Goal: Task Accomplishment & Management: Manage account settings

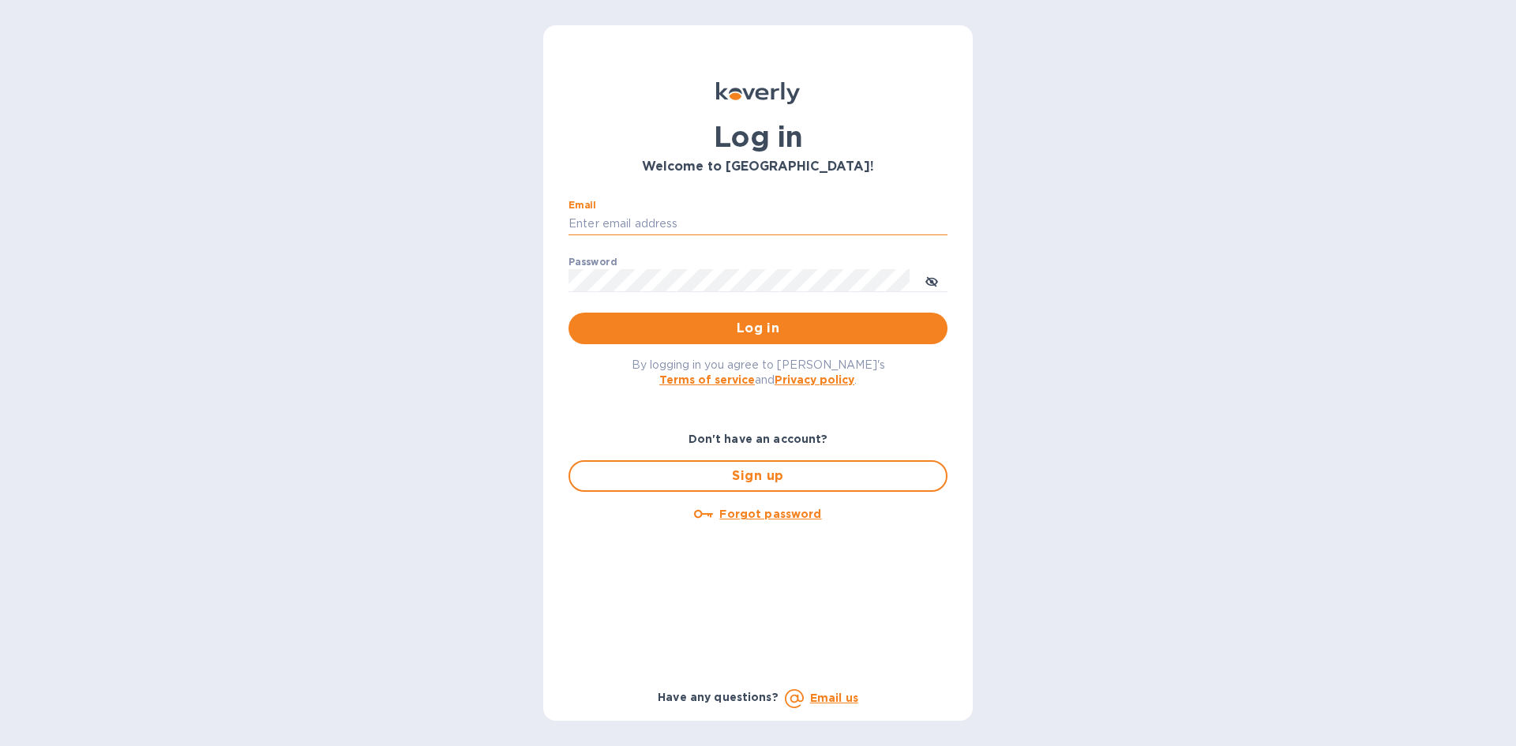
click at [678, 228] on input "Email" at bounding box center [757, 224] width 379 height 24
type input "lsbottleshop@gmail.com"
click at [568, 313] on button "Log in" at bounding box center [757, 329] width 379 height 32
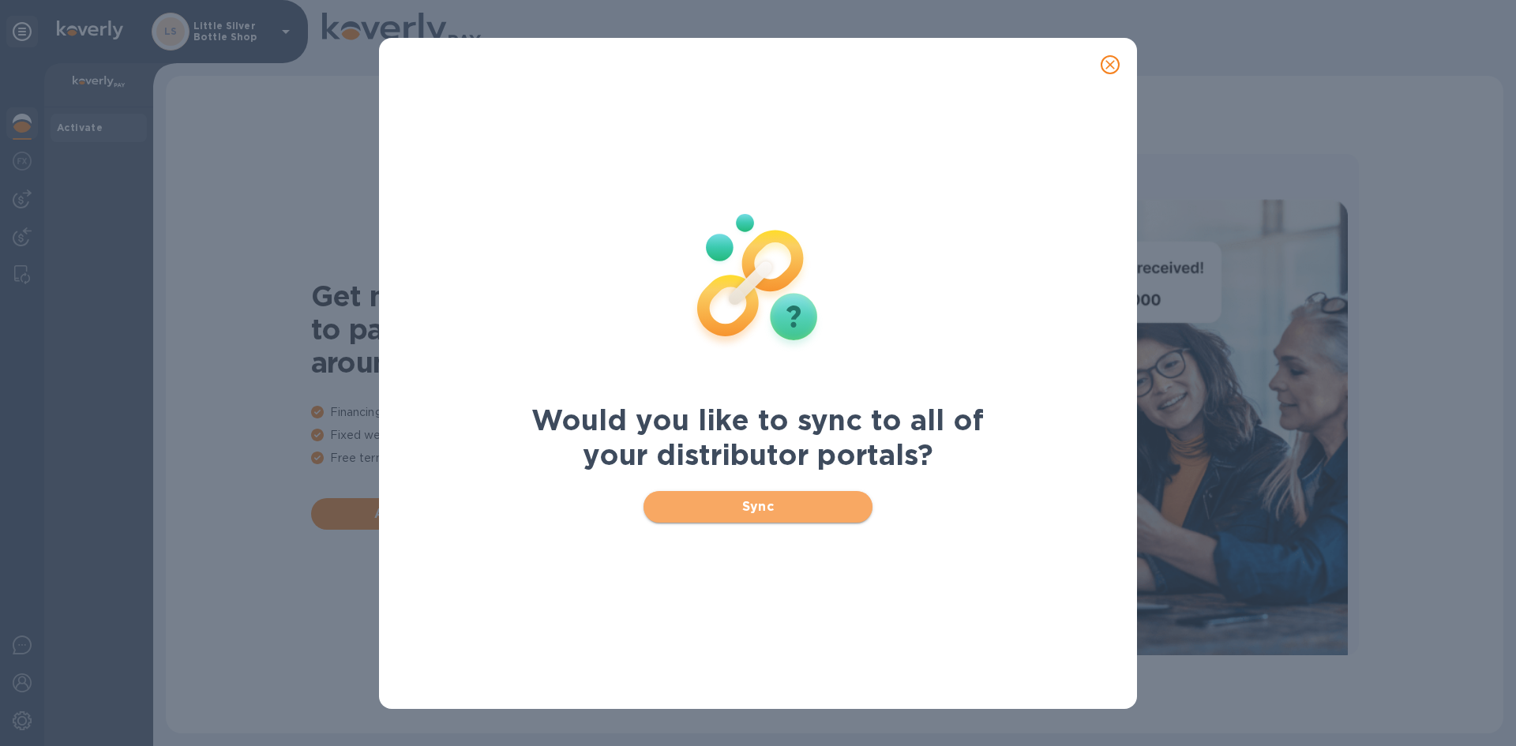
click at [779, 512] on span "Sync" at bounding box center [758, 506] width 204 height 19
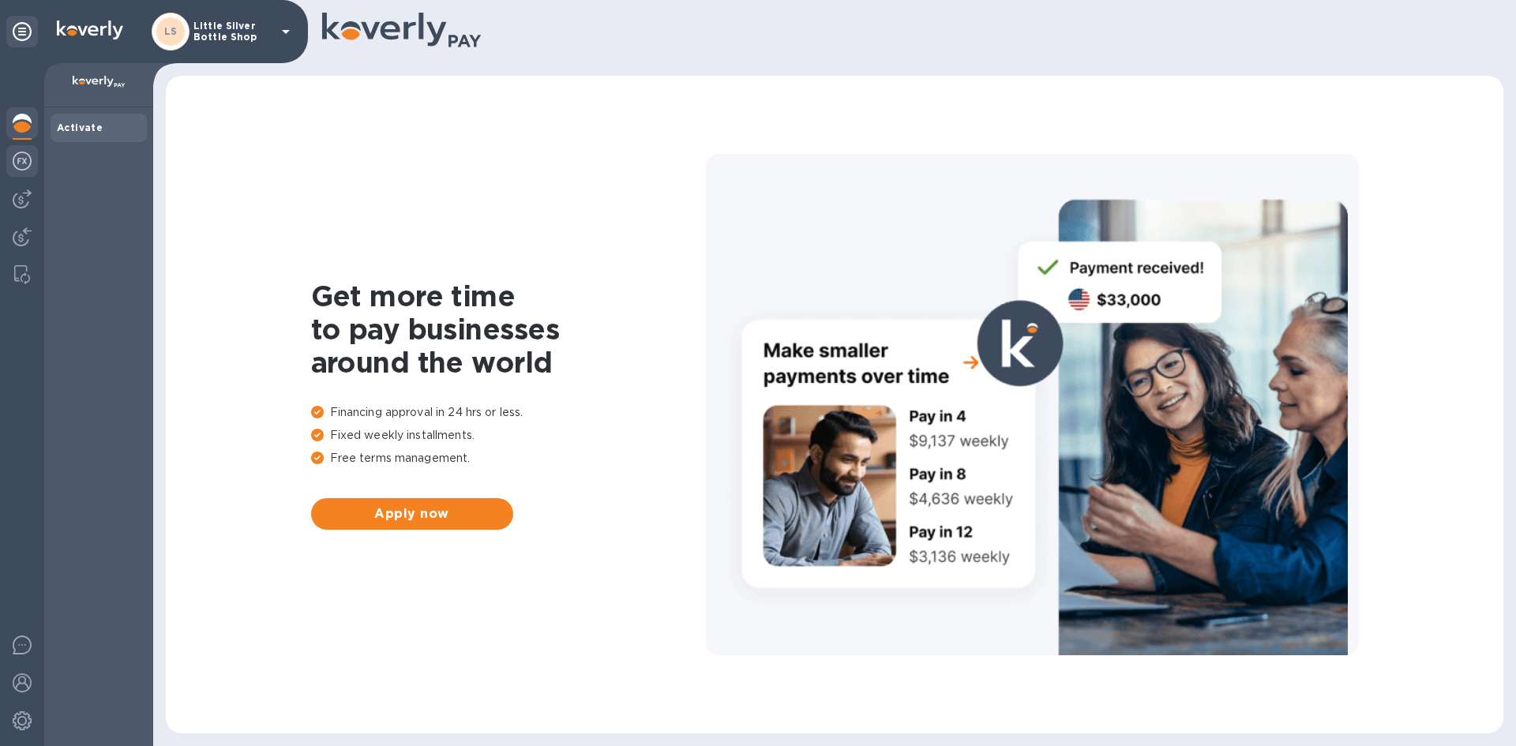
click at [20, 165] on img at bounding box center [22, 161] width 19 height 19
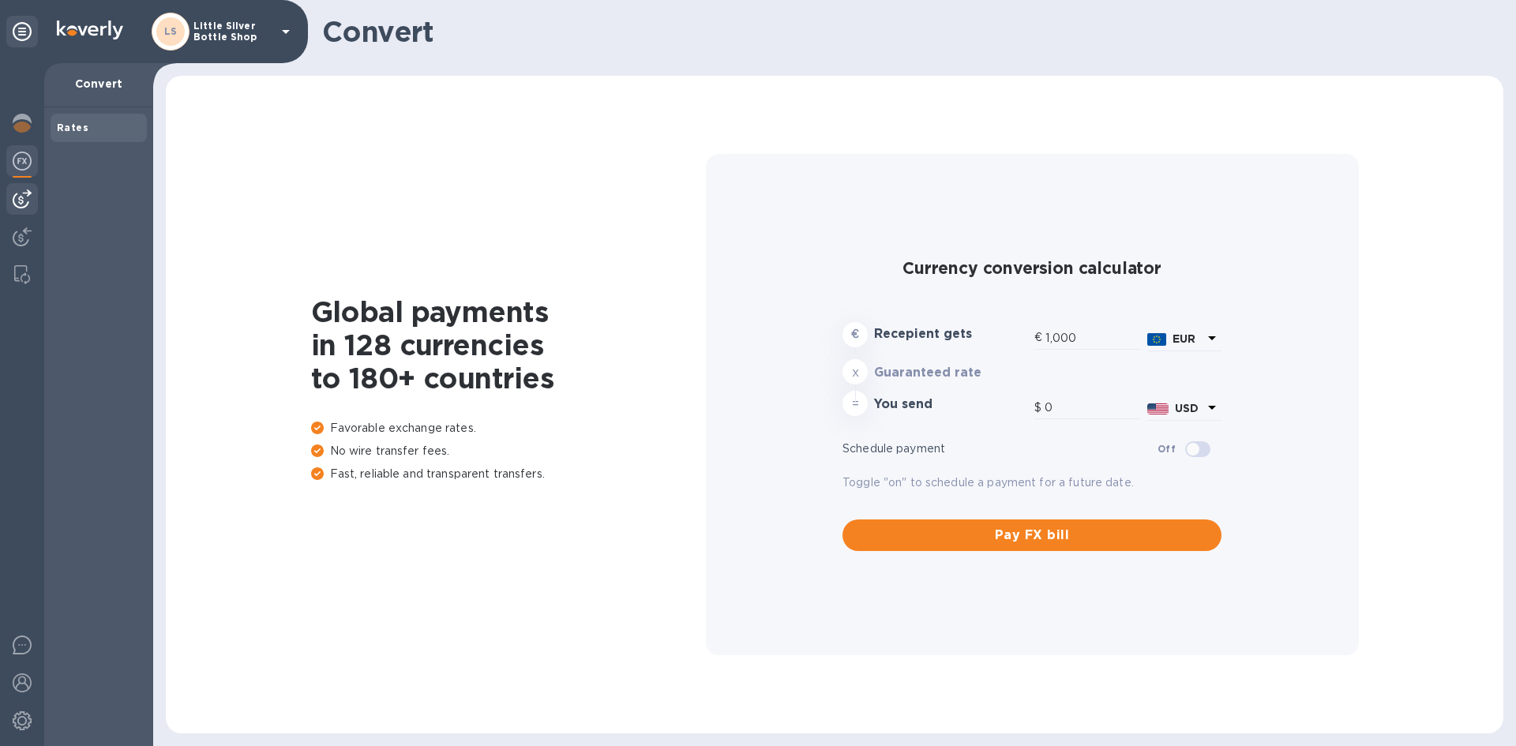
click at [28, 201] on img at bounding box center [22, 198] width 19 height 19
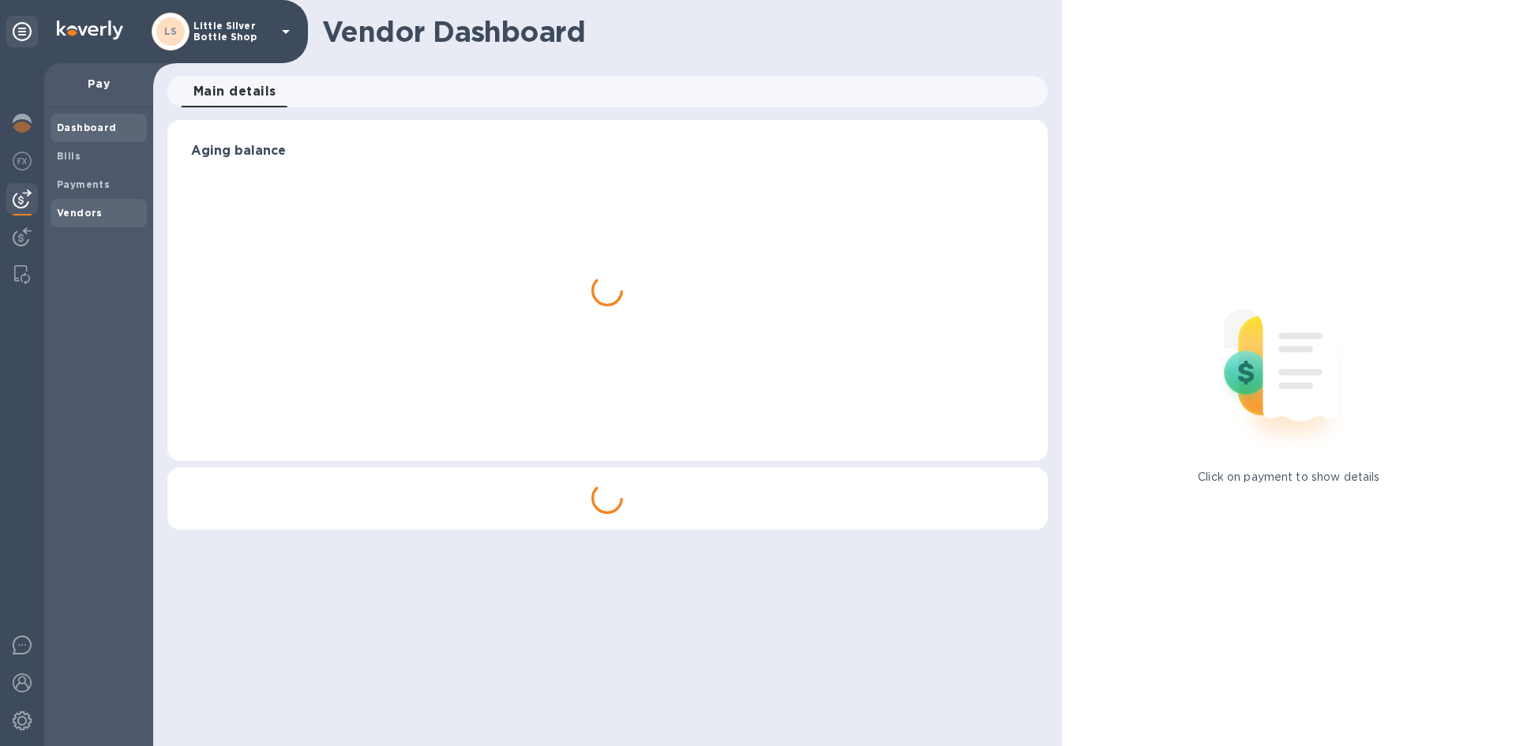
click at [68, 220] on span "Vendors" at bounding box center [80, 213] width 46 height 16
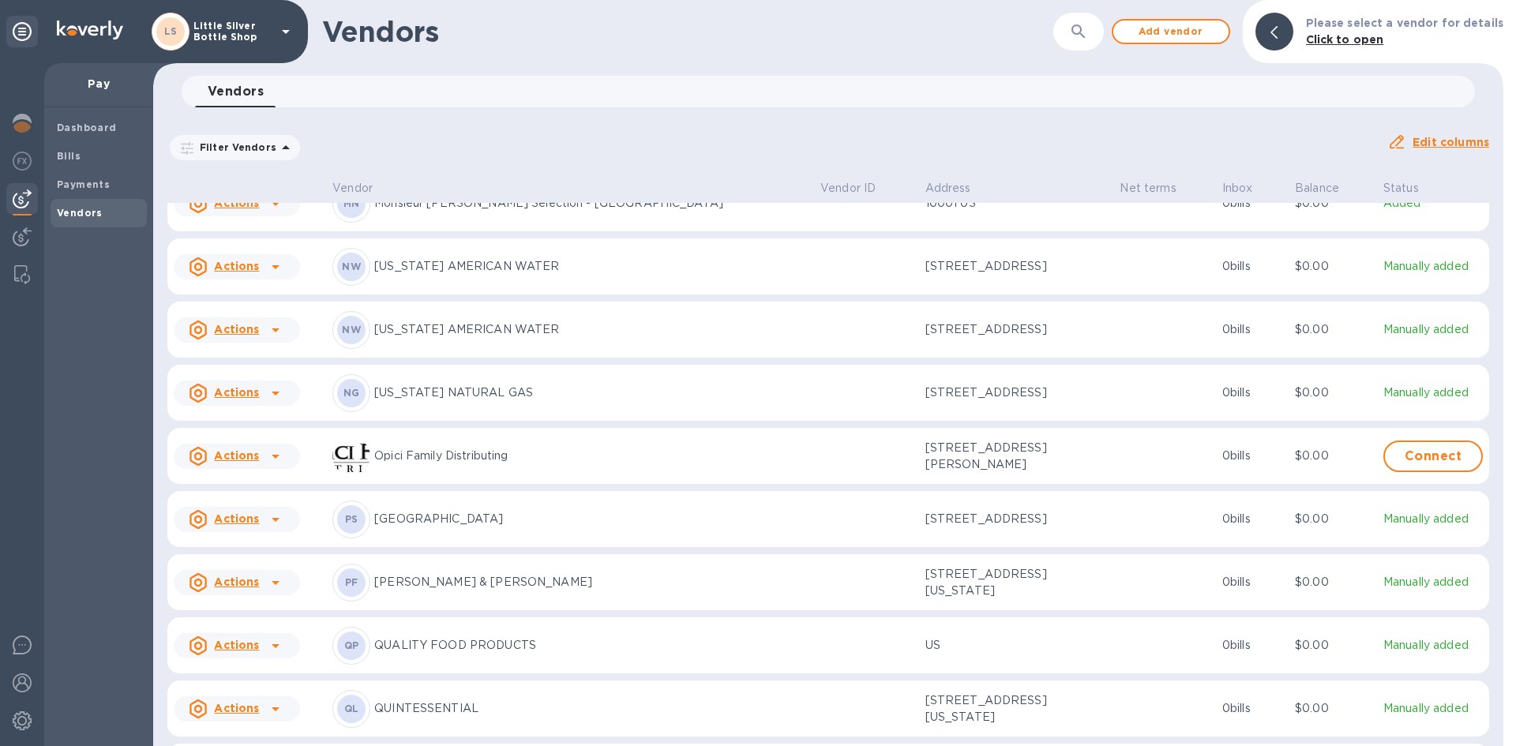
scroll to position [4629, 0]
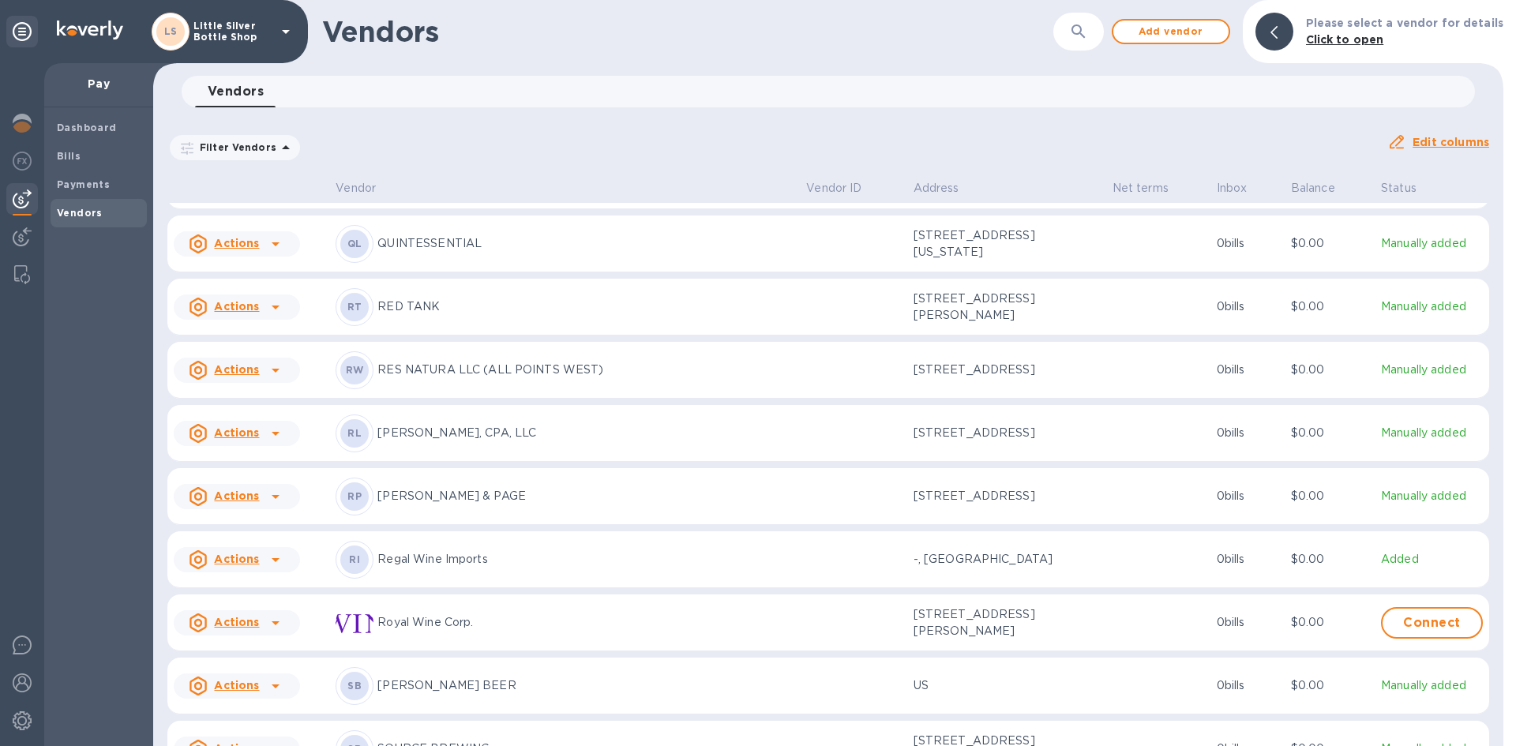
click at [288, 36] on icon at bounding box center [285, 31] width 19 height 19
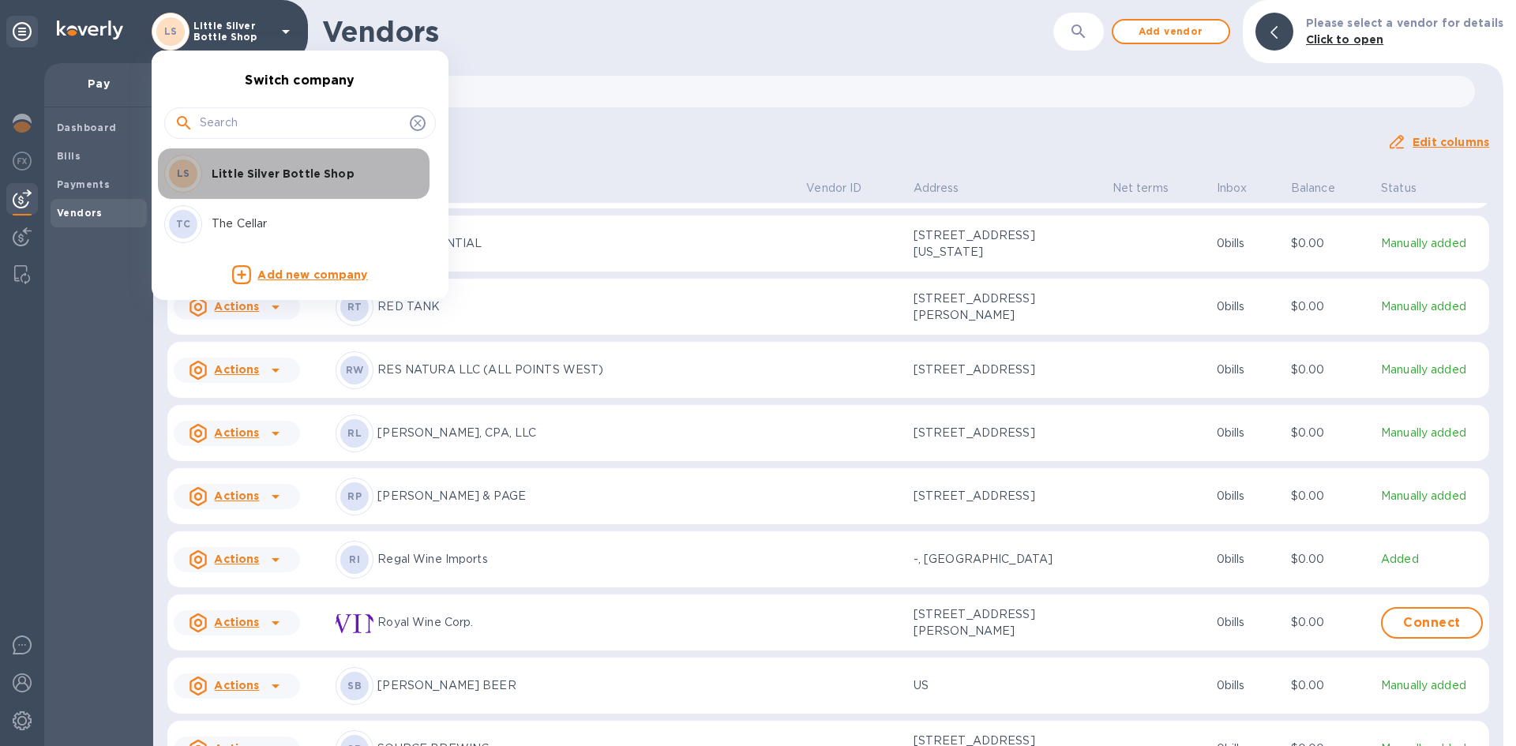
click at [301, 174] on p "Little Silver Bottle Shop" at bounding box center [311, 174] width 199 height 16
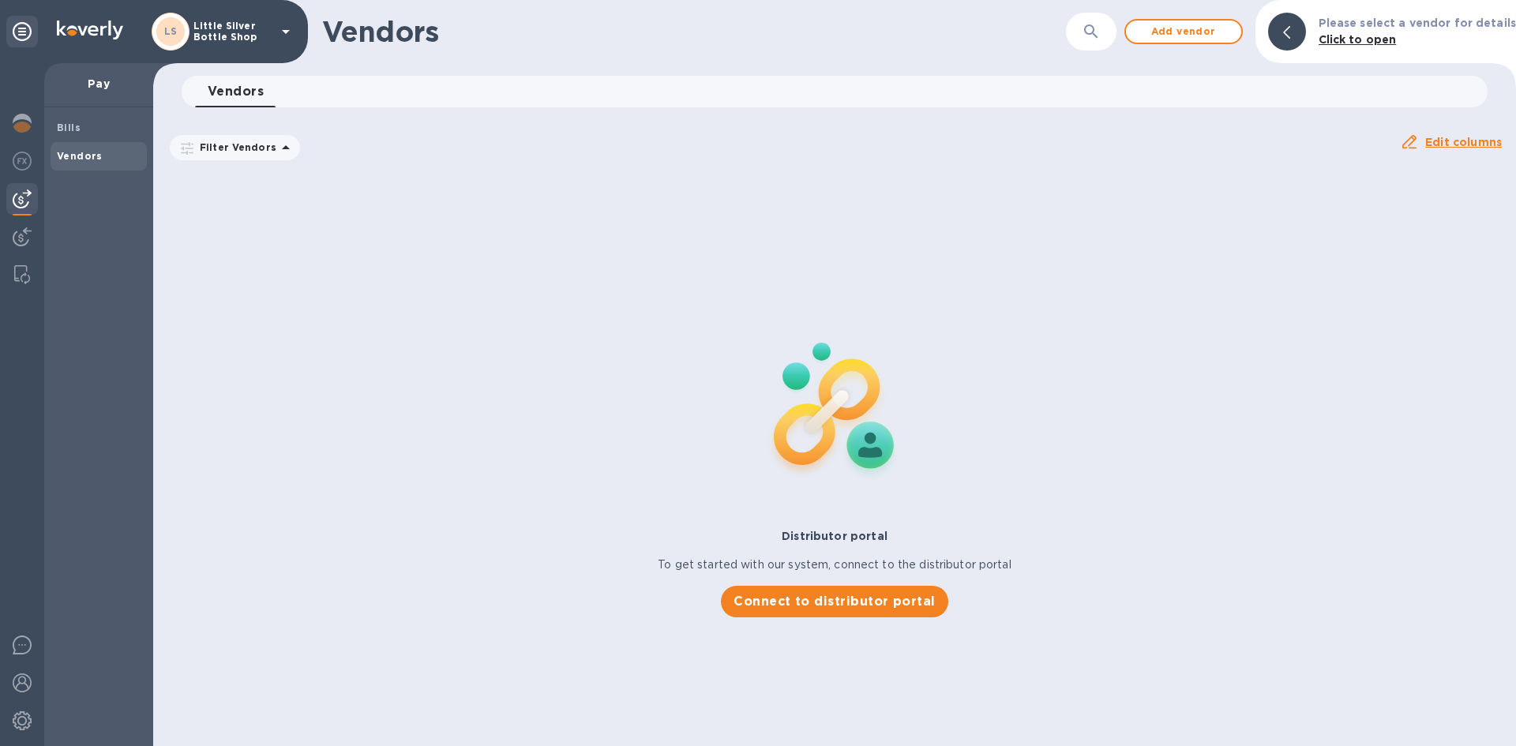
click at [287, 28] on icon at bounding box center [285, 31] width 19 height 19
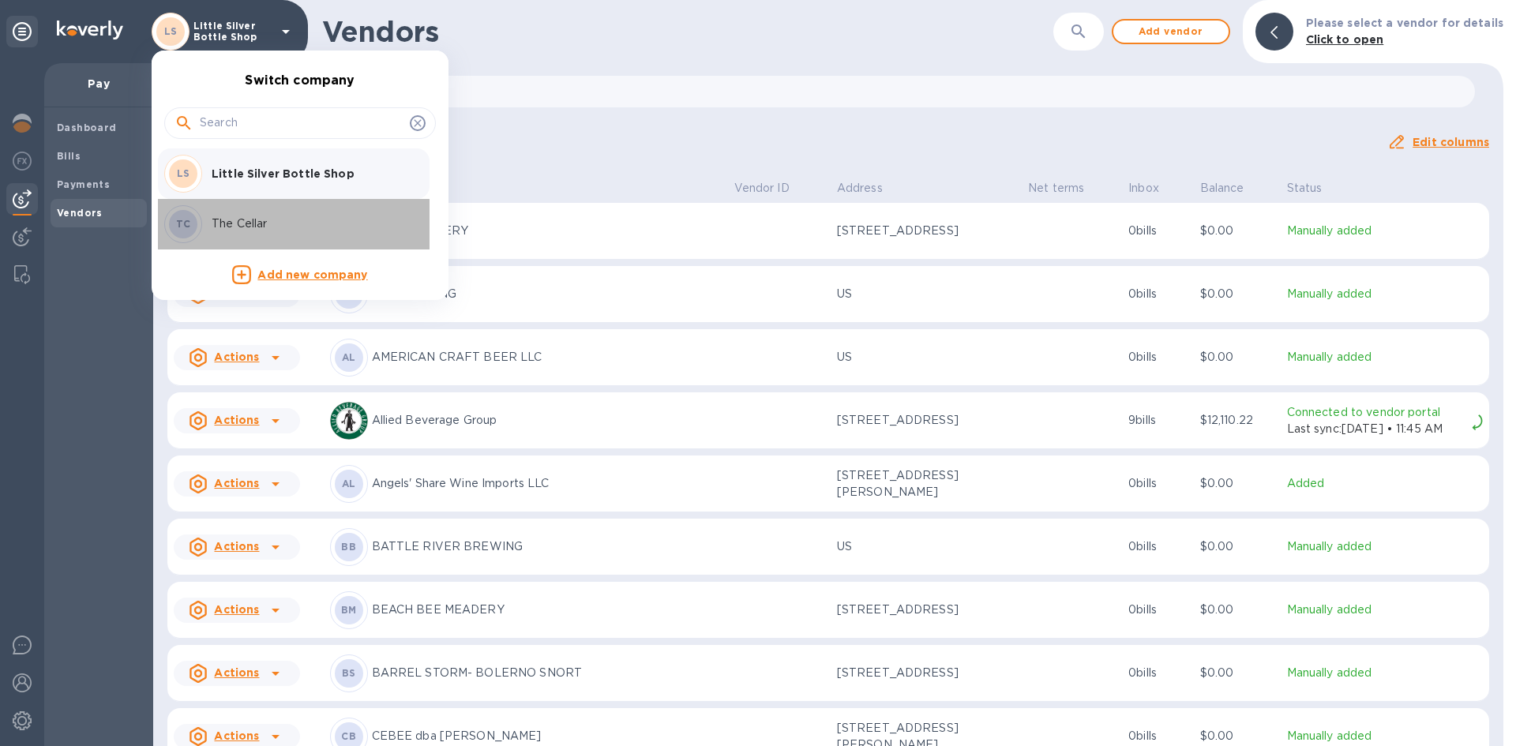
click at [238, 226] on p "The Cellar" at bounding box center [311, 224] width 199 height 17
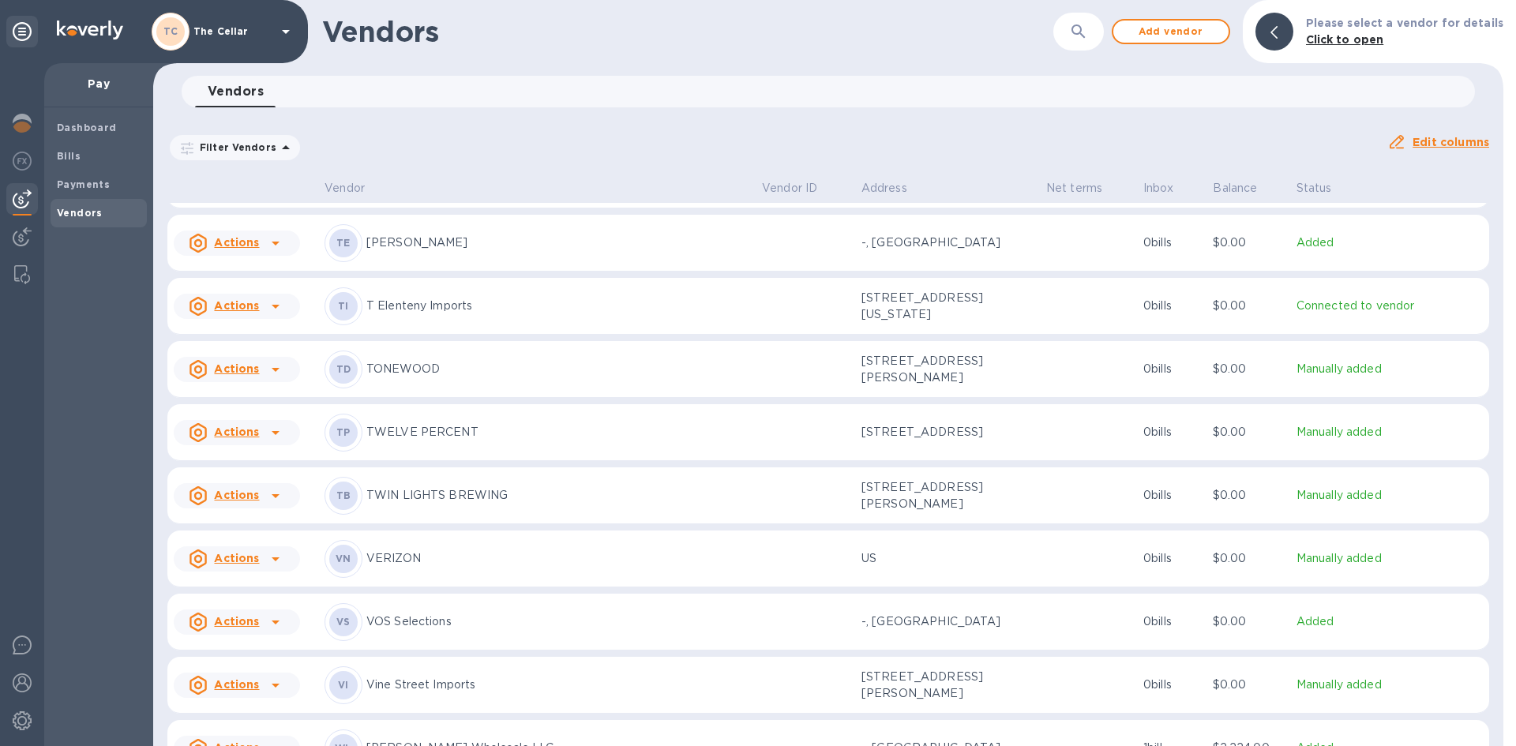
scroll to position [2791, 0]
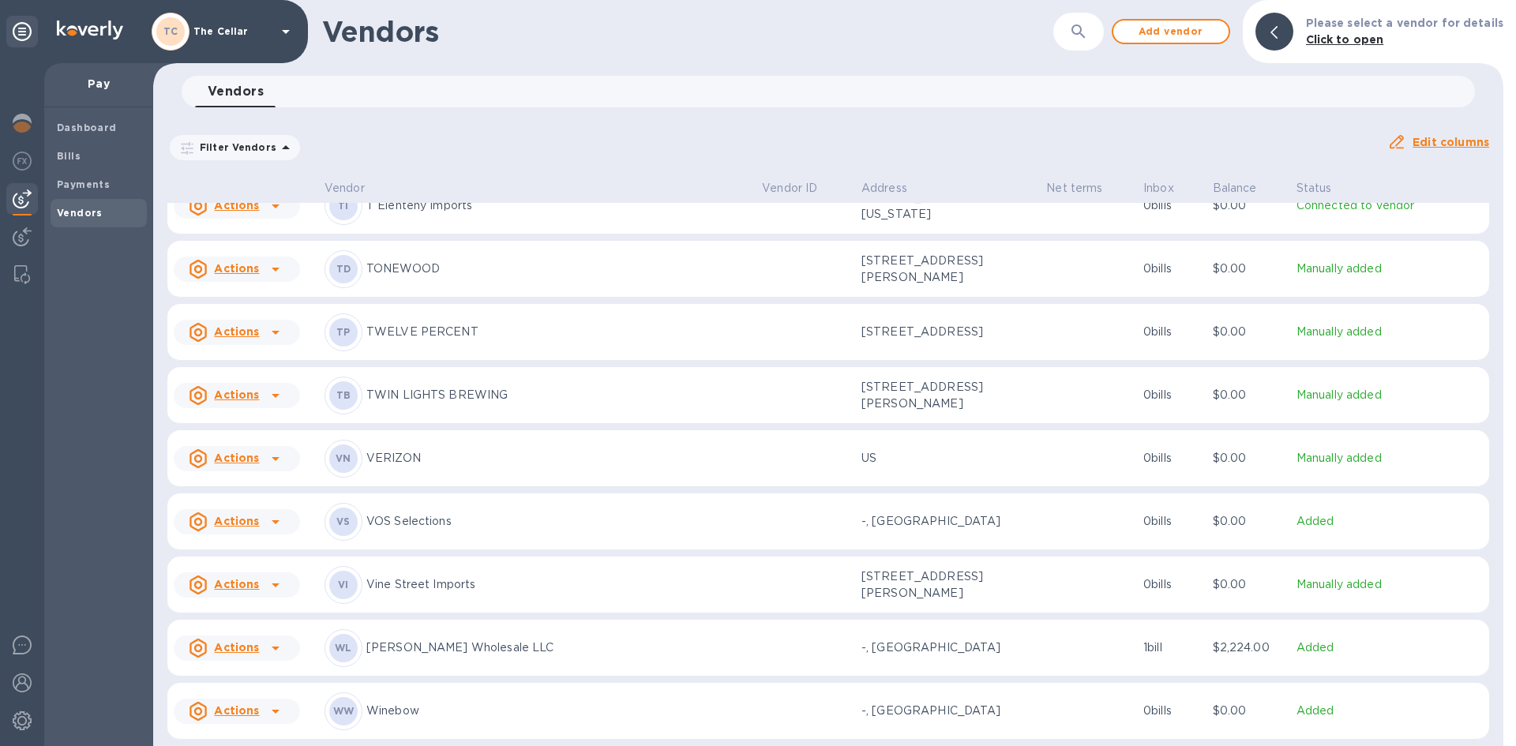
click at [435, 647] on p "Wilson Daniels Wholesale LLC" at bounding box center [557, 647] width 383 height 17
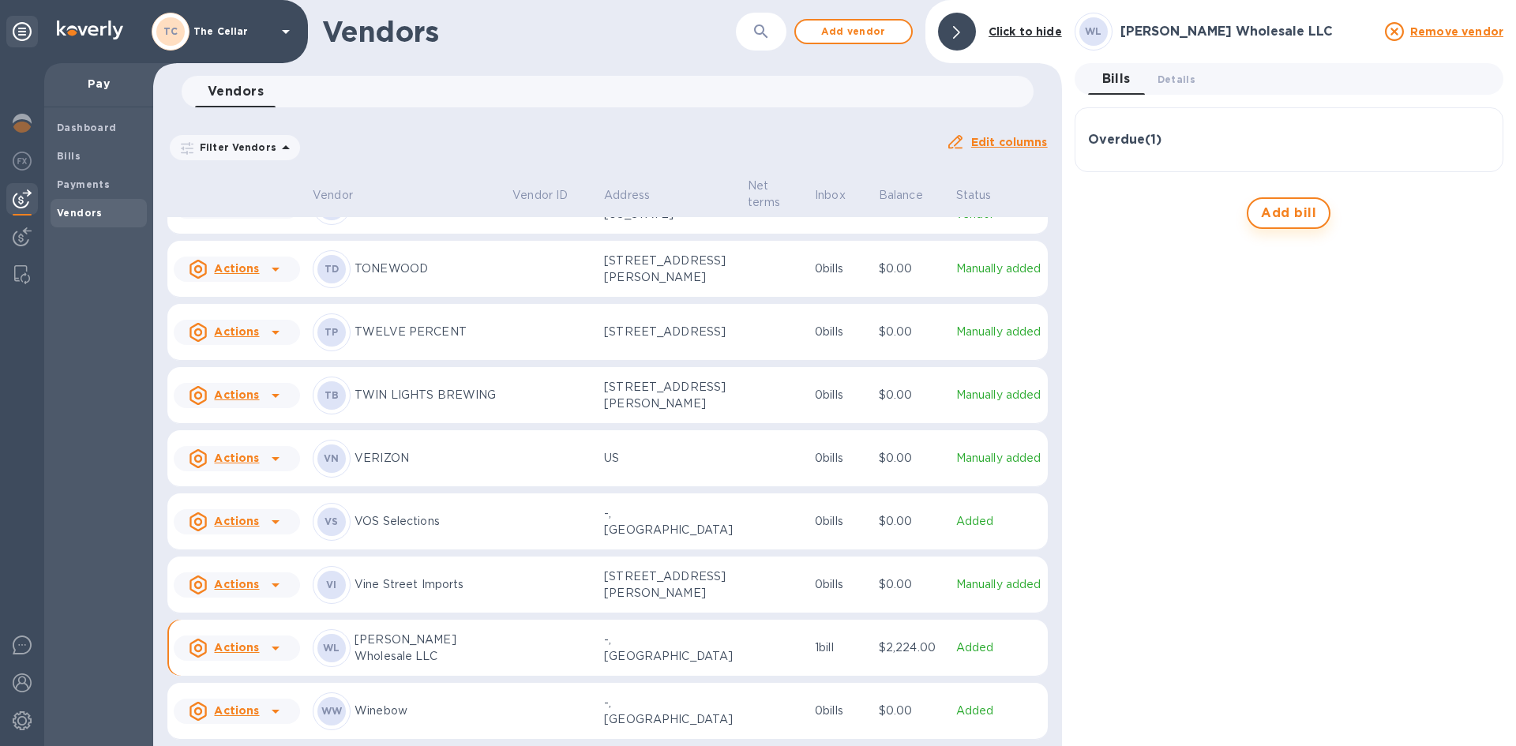
click at [1273, 209] on span "Add bill" at bounding box center [1288, 213] width 55 height 19
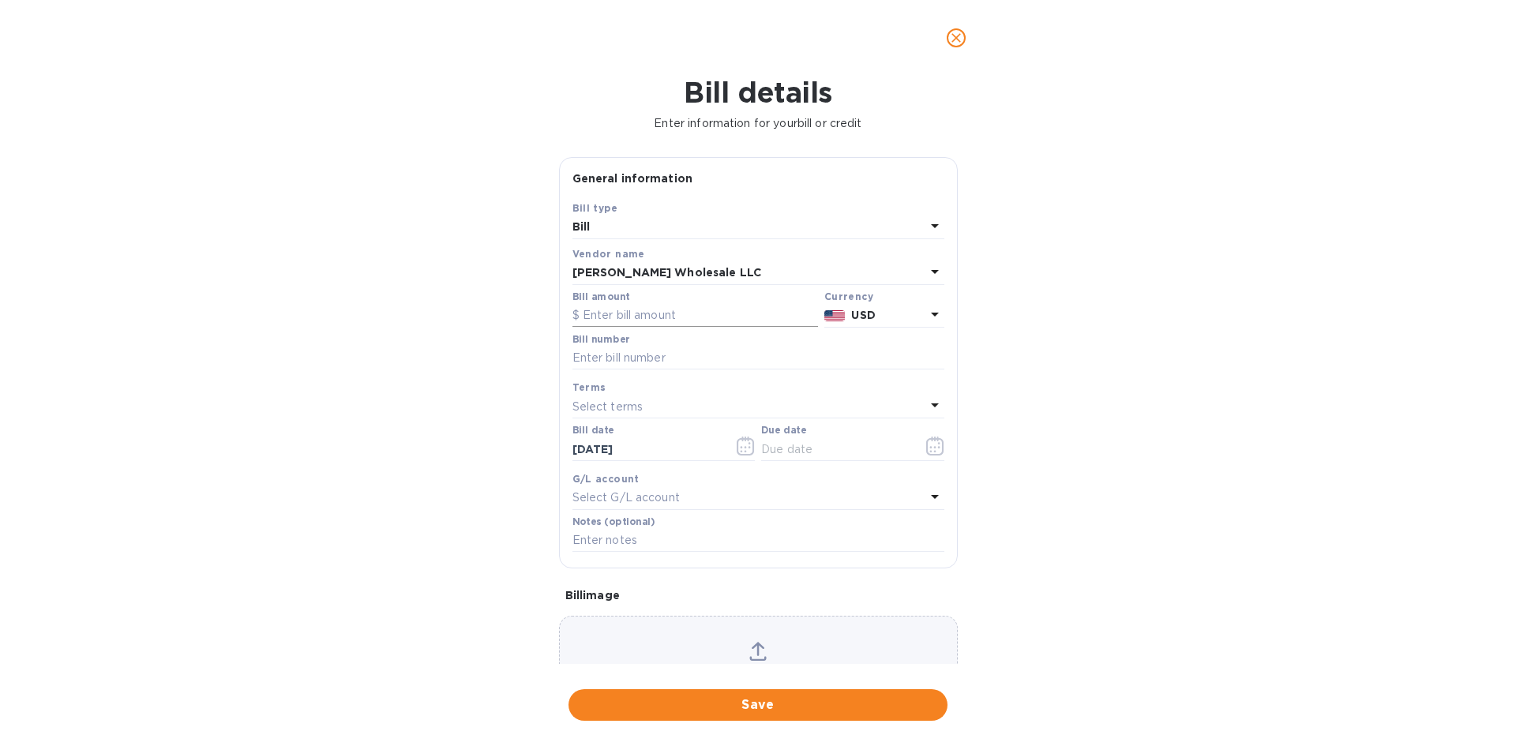
click at [675, 316] on input "text" at bounding box center [695, 316] width 246 height 24
type input "1,000.00"
click at [669, 359] on input "text" at bounding box center [758, 359] width 372 height 24
type input "3252747"
click at [659, 412] on div "Select terms" at bounding box center [748, 407] width 353 height 22
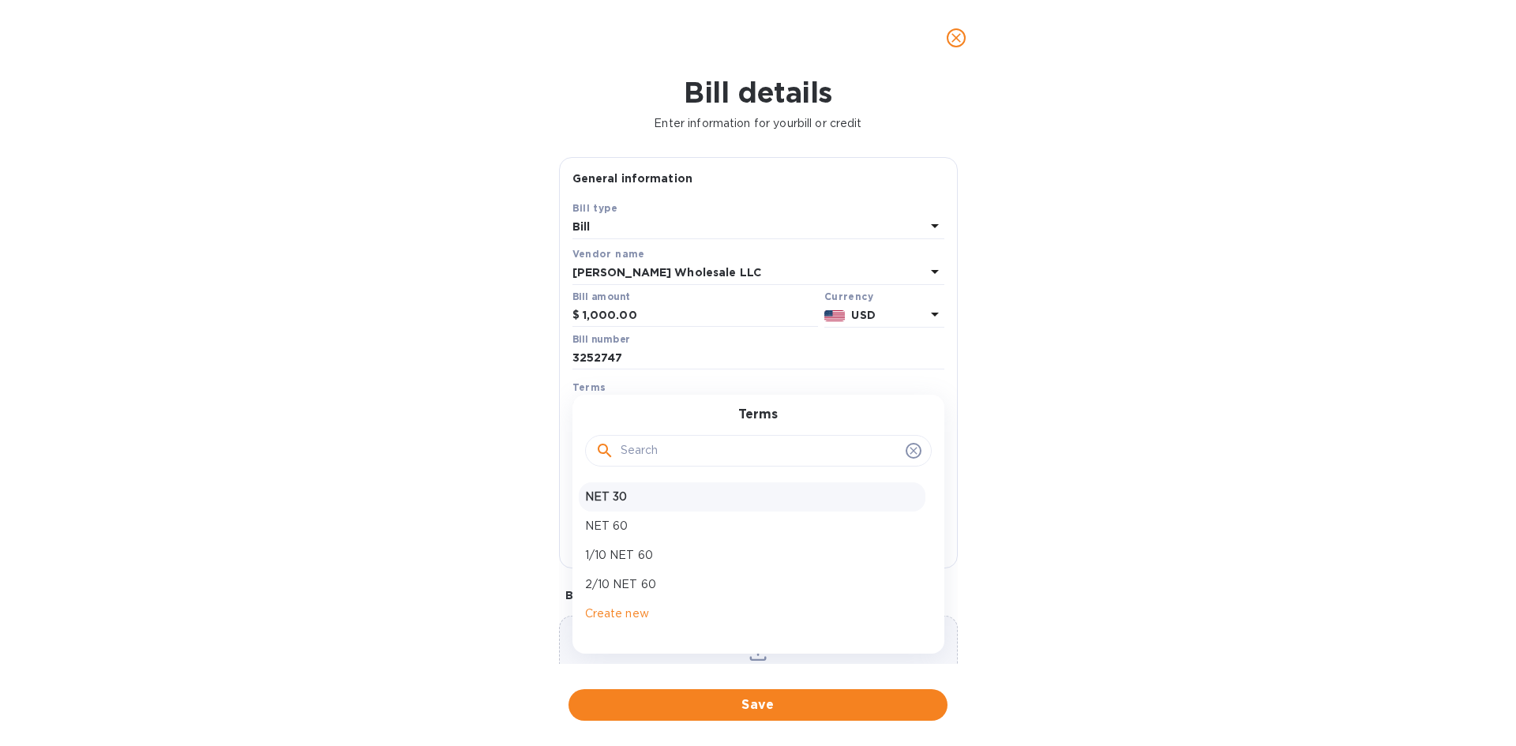
click at [628, 493] on p "NET 30" at bounding box center [752, 497] width 334 height 17
type input "10/17/2025"
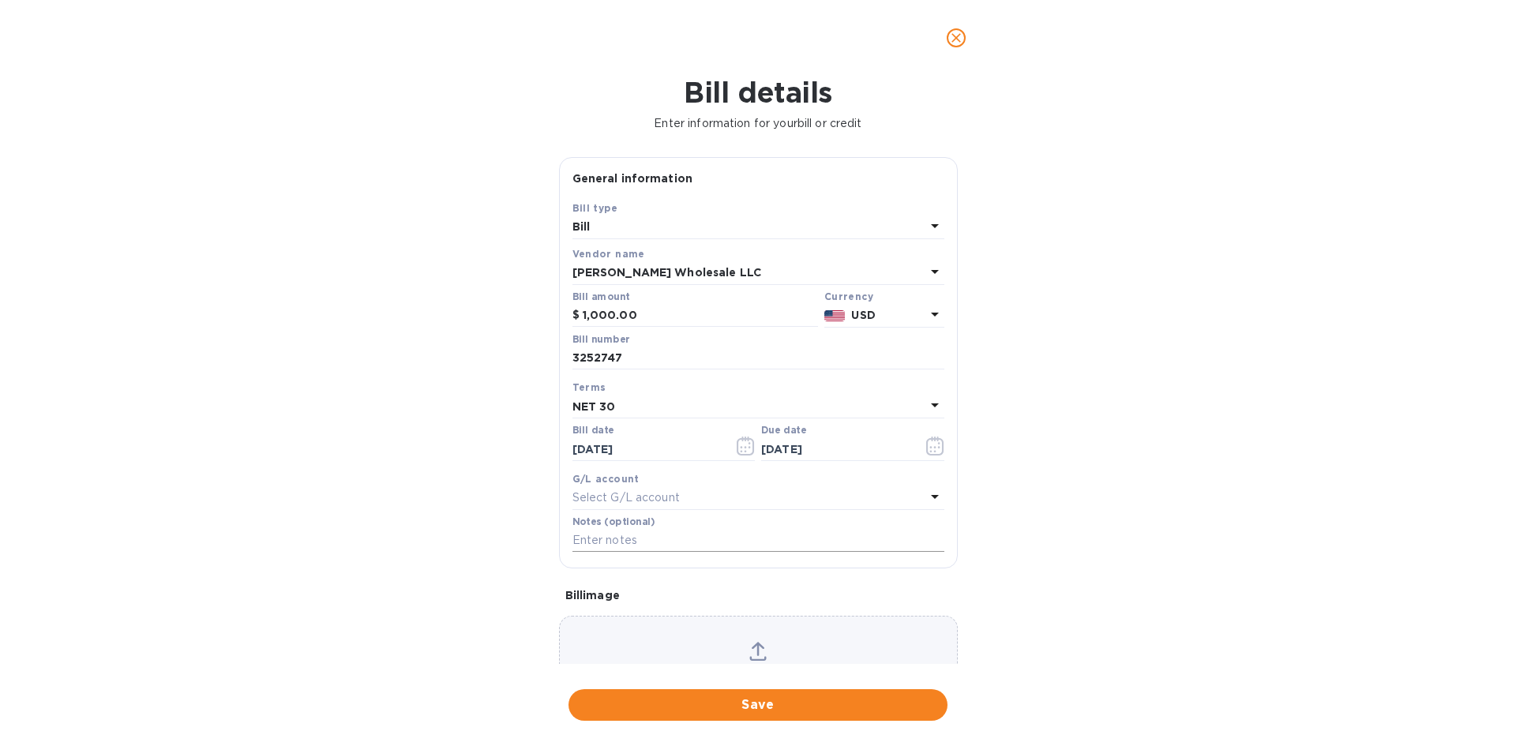
click at [645, 535] on input "text" at bounding box center [758, 541] width 372 height 24
type input "2-11166"
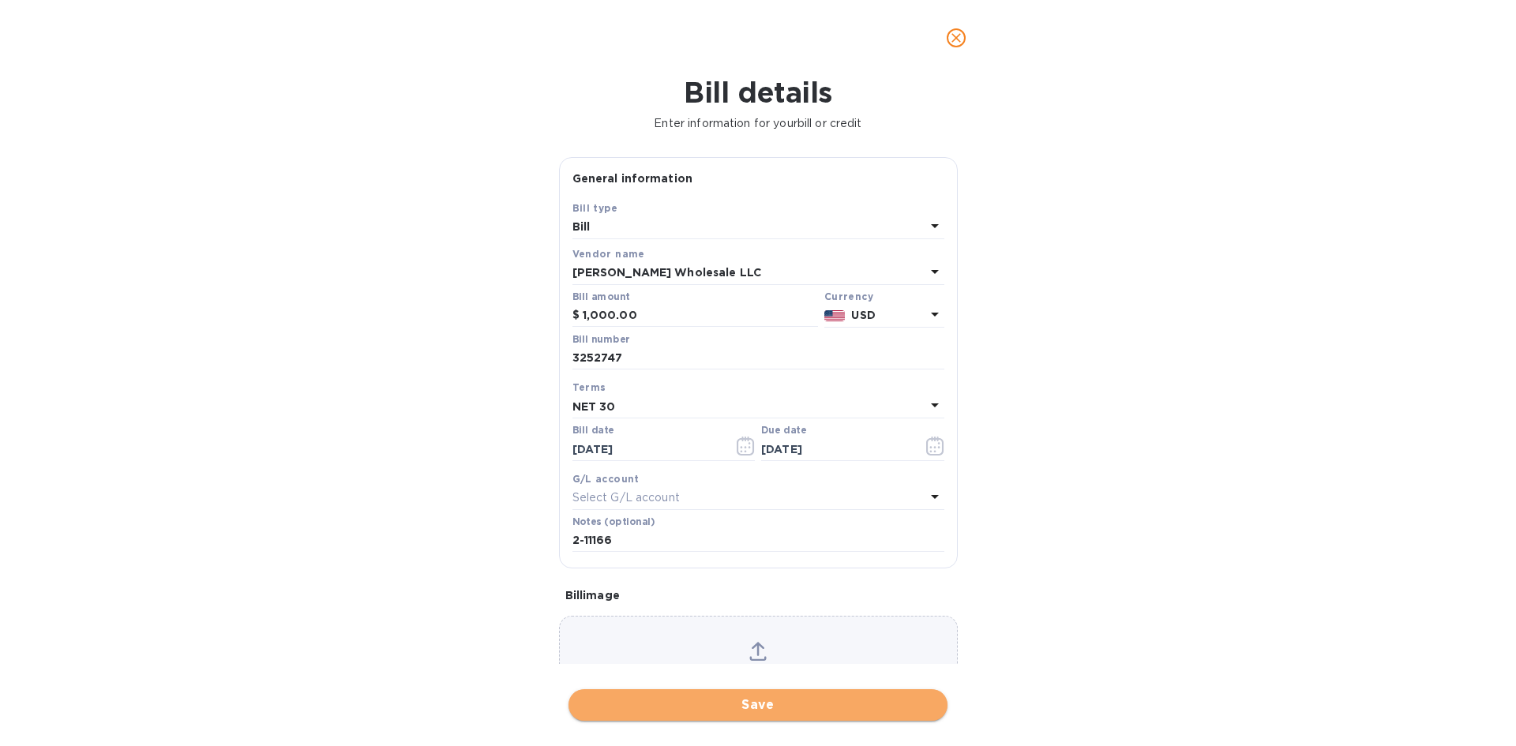
click at [820, 703] on span "Save" at bounding box center [758, 705] width 354 height 19
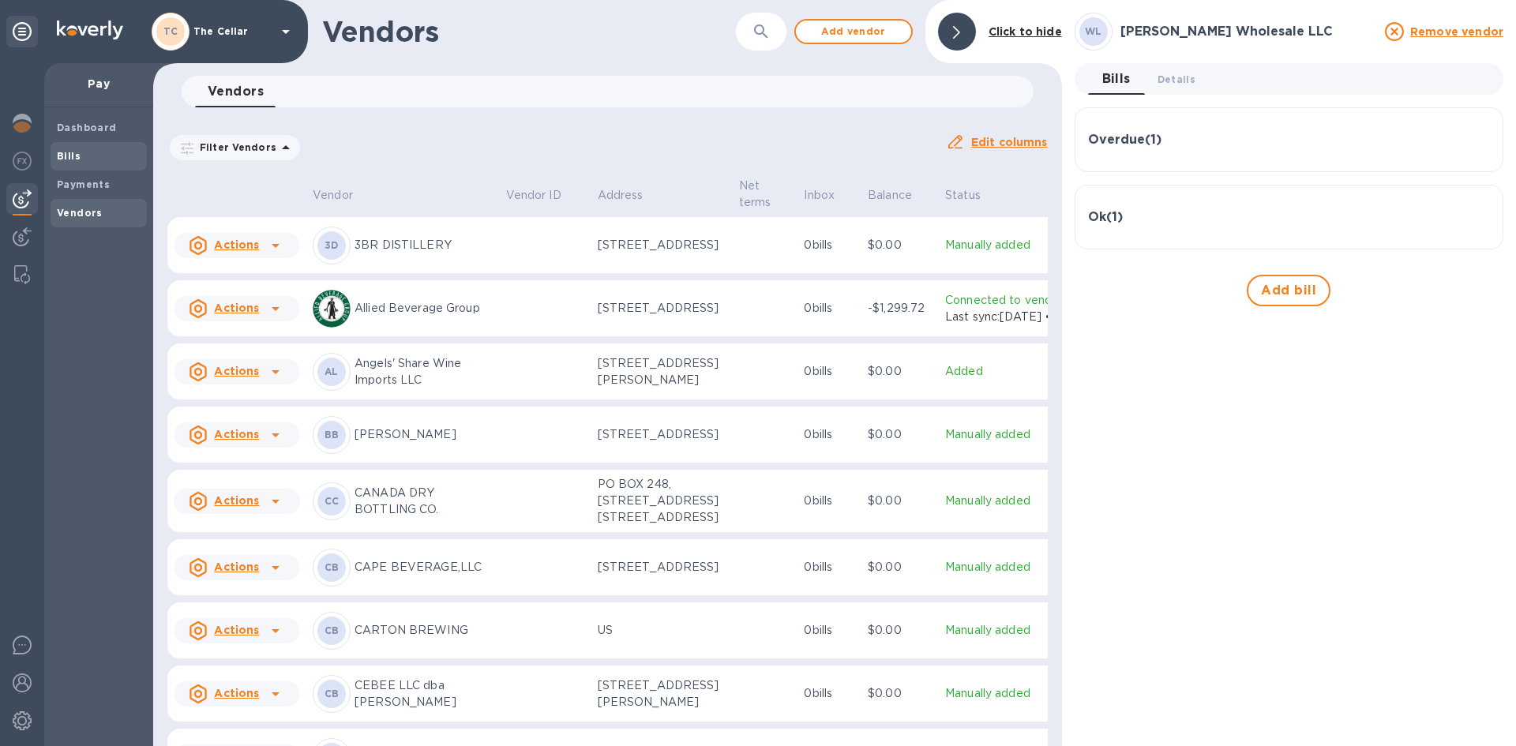
click at [77, 160] on b "Bills" at bounding box center [69, 156] width 24 height 12
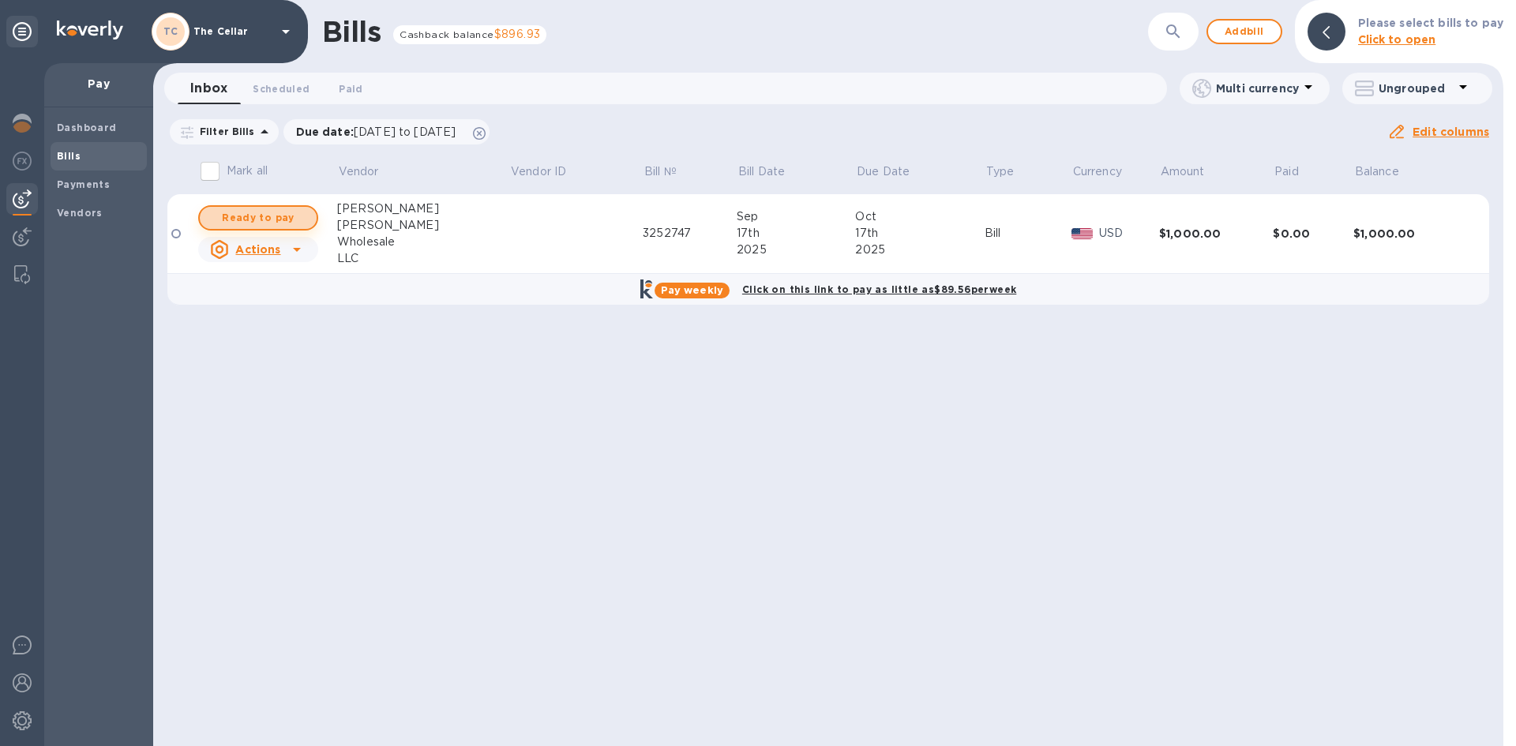
click at [281, 213] on span "Ready to pay" at bounding box center [258, 217] width 92 height 19
checkbox input "true"
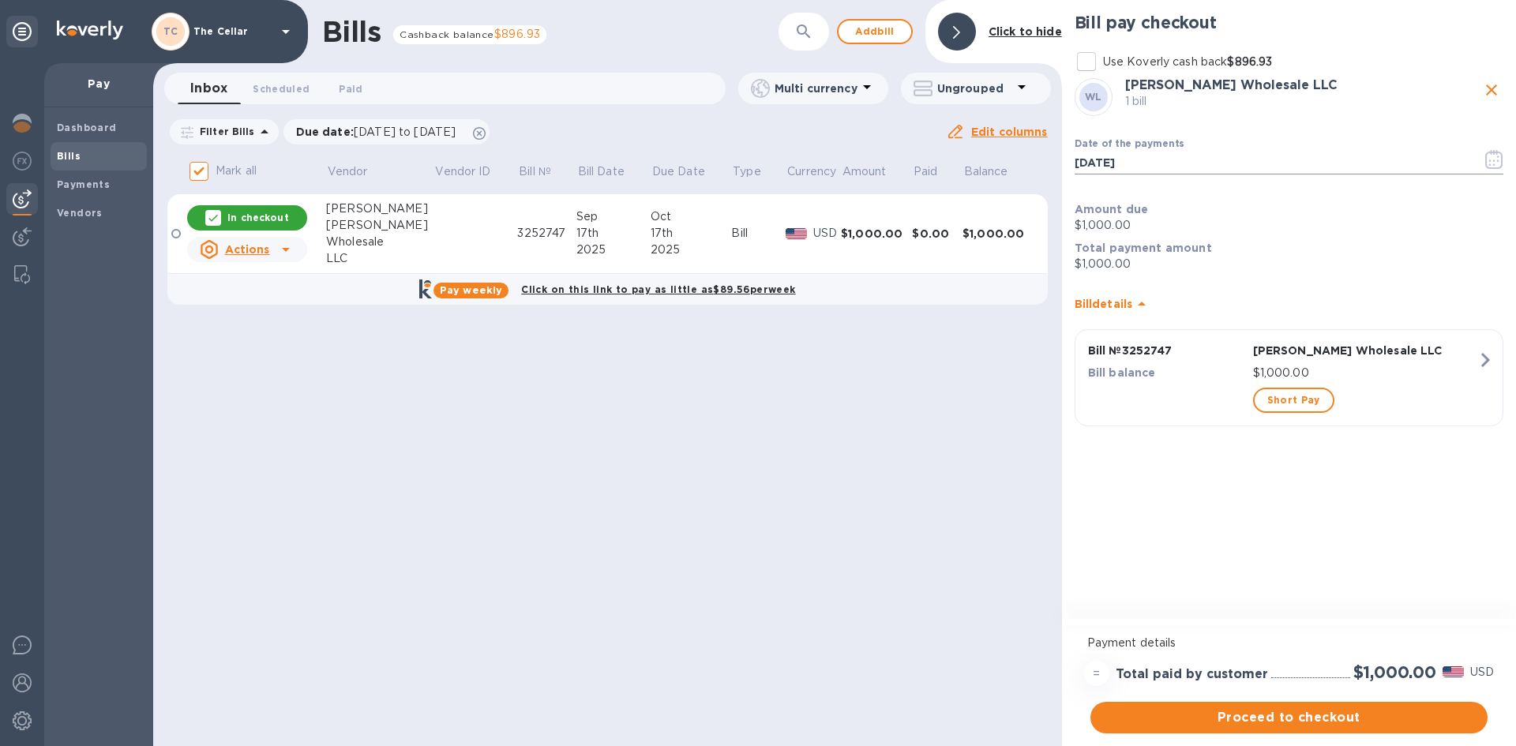
click at [1496, 164] on icon "button" at bounding box center [1494, 159] width 18 height 19
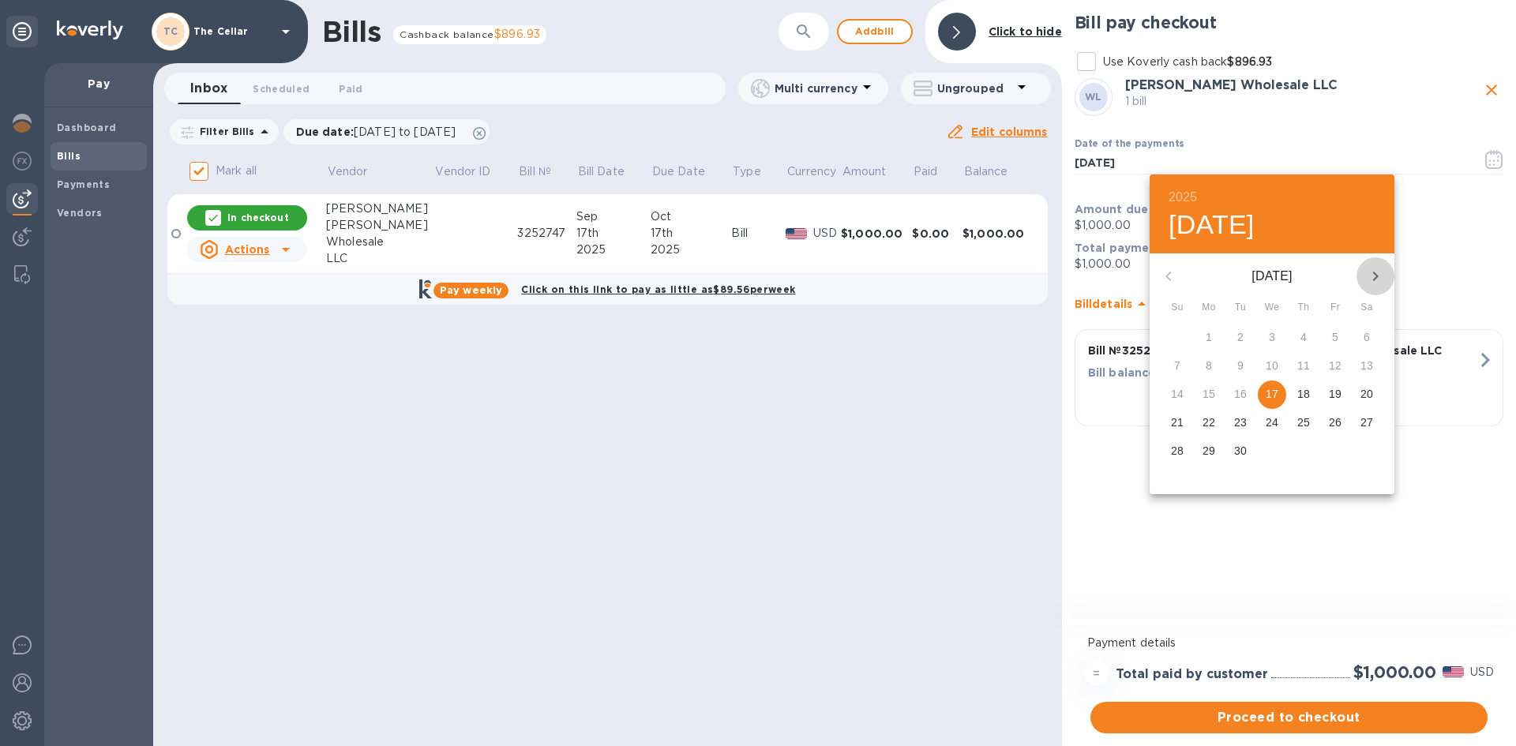
click at [1374, 278] on icon "button" at bounding box center [1376, 276] width 6 height 9
click at [1337, 362] on p "10" at bounding box center [1335, 366] width 13 height 16
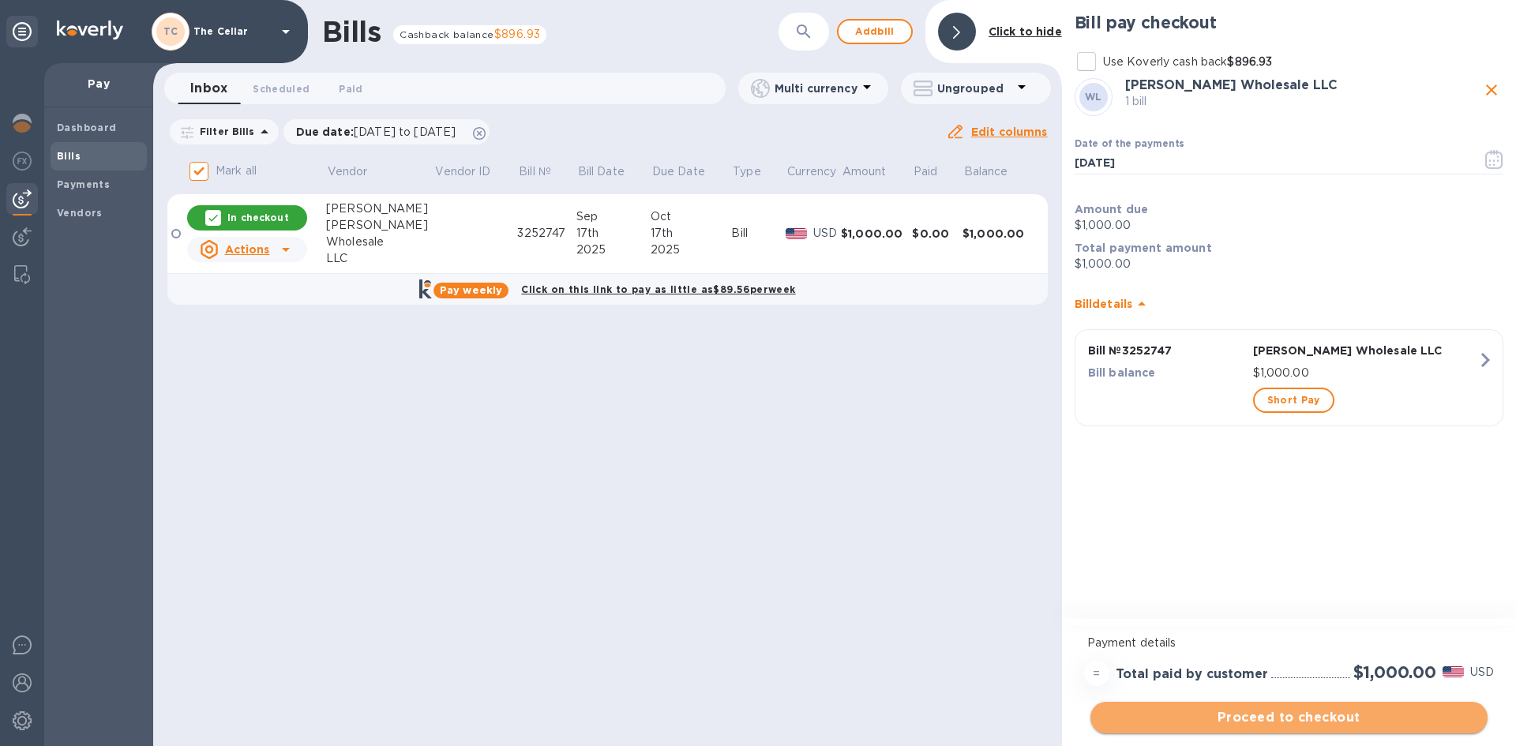
click at [1335, 713] on span "Proceed to checkout" at bounding box center [1289, 717] width 372 height 19
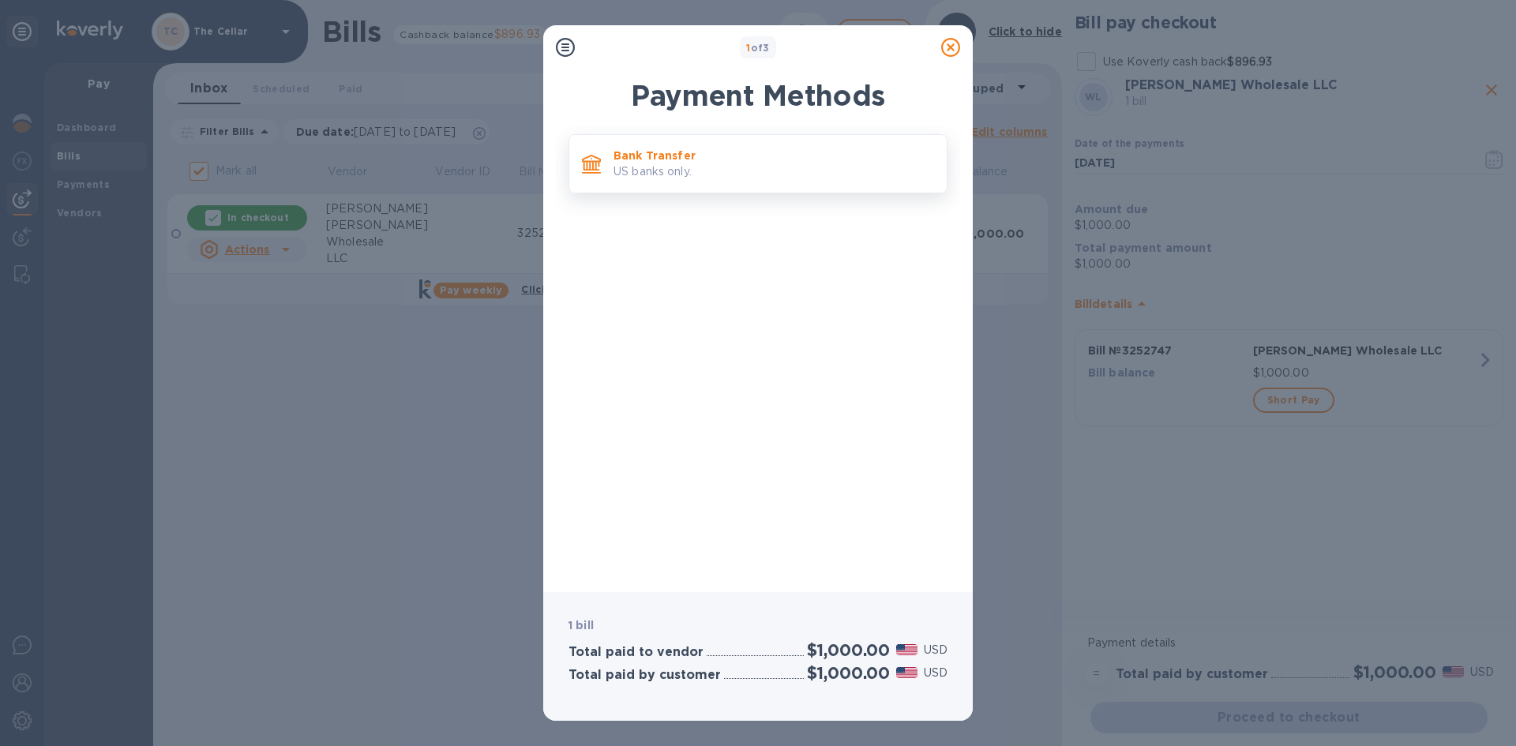
click at [762, 174] on p "US banks only." at bounding box center [773, 171] width 321 height 17
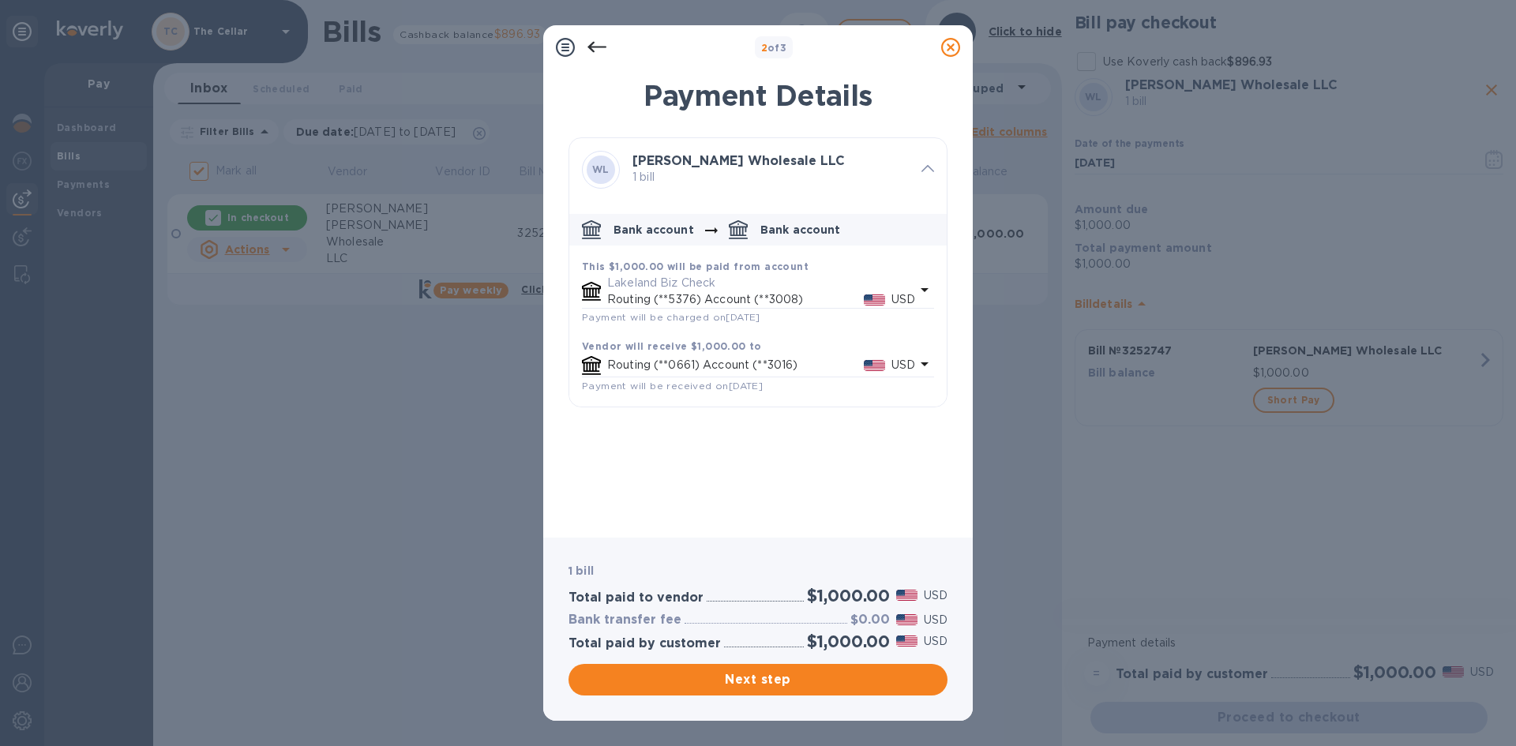
click at [600, 47] on icon at bounding box center [596, 47] width 19 height 11
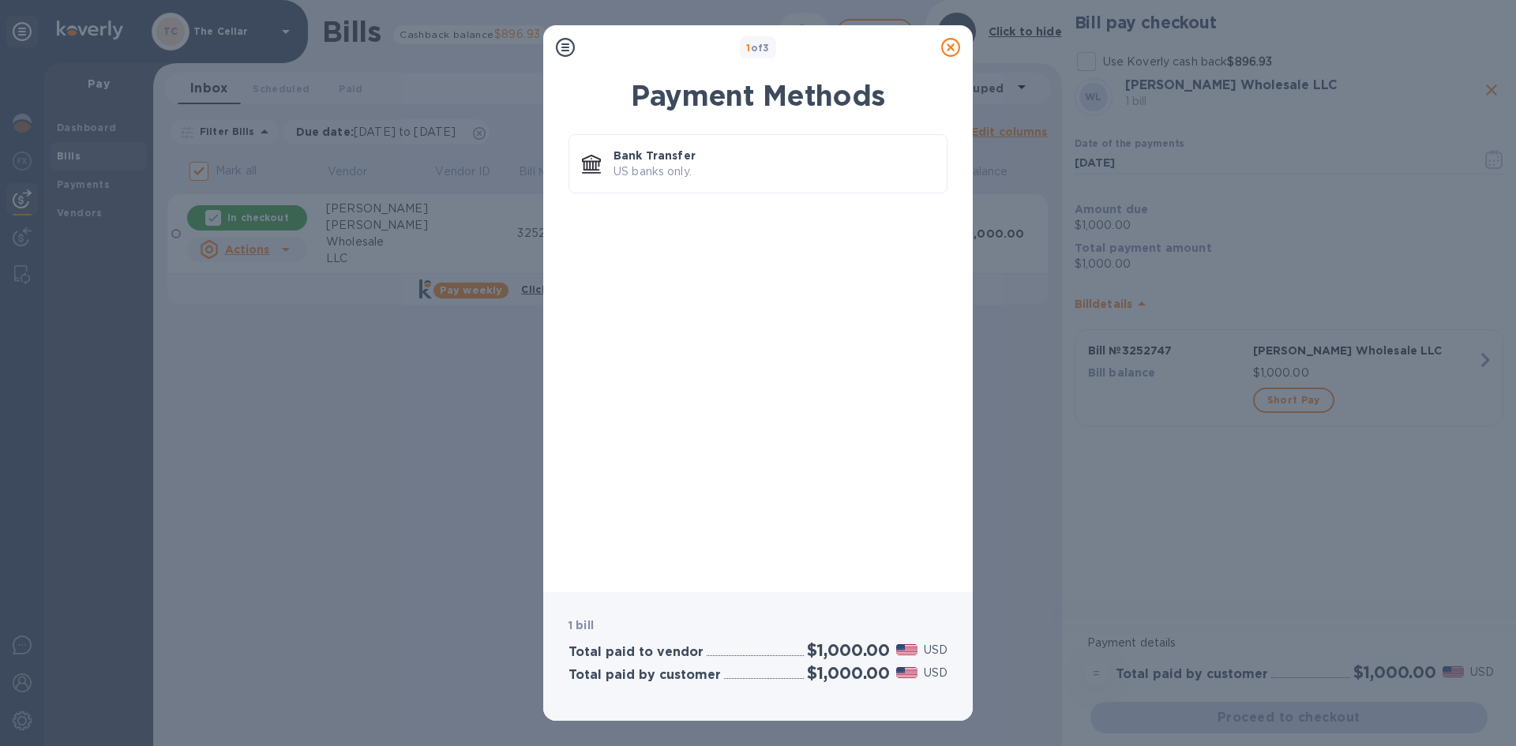
click at [950, 46] on icon at bounding box center [950, 47] width 19 height 19
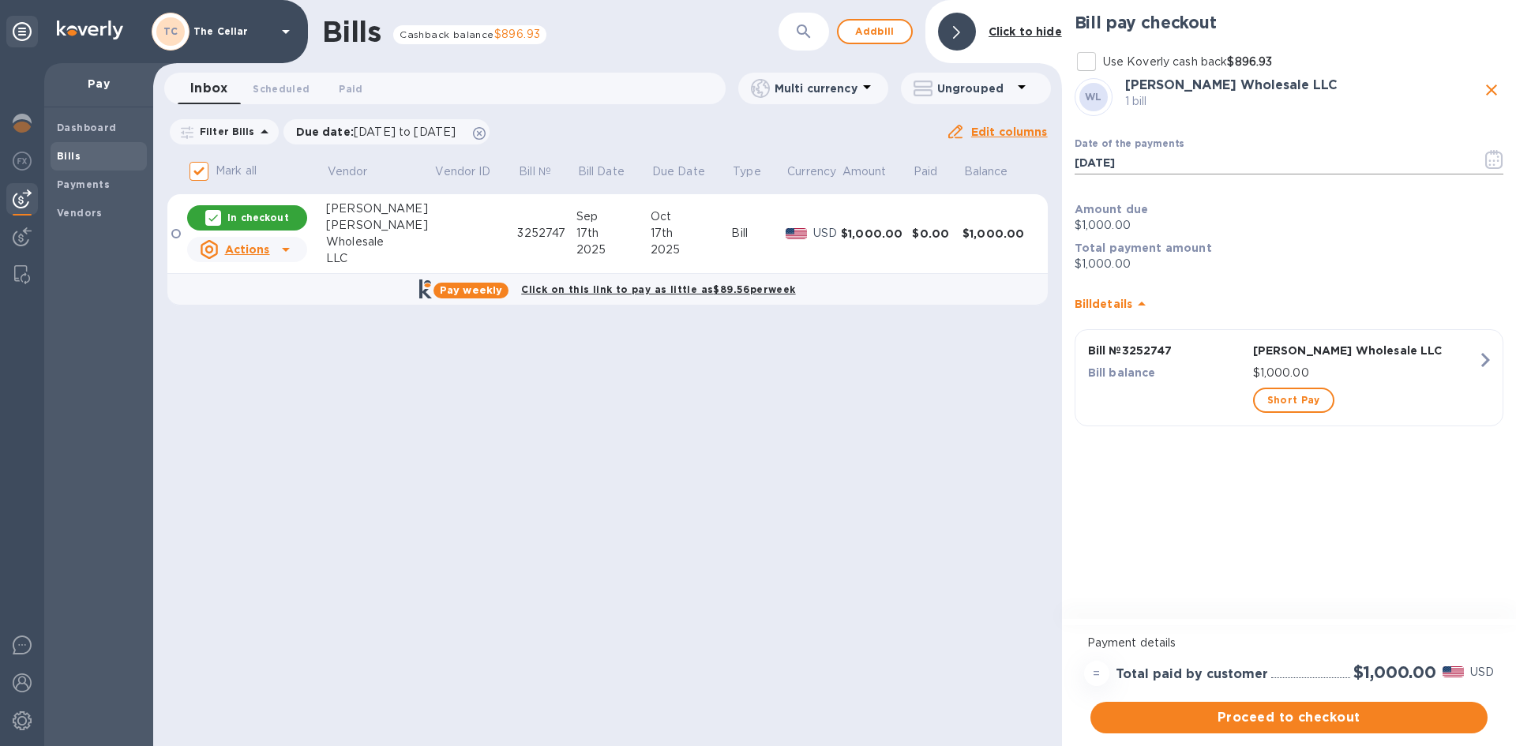
click at [1489, 164] on icon "button" at bounding box center [1490, 164] width 2 height 2
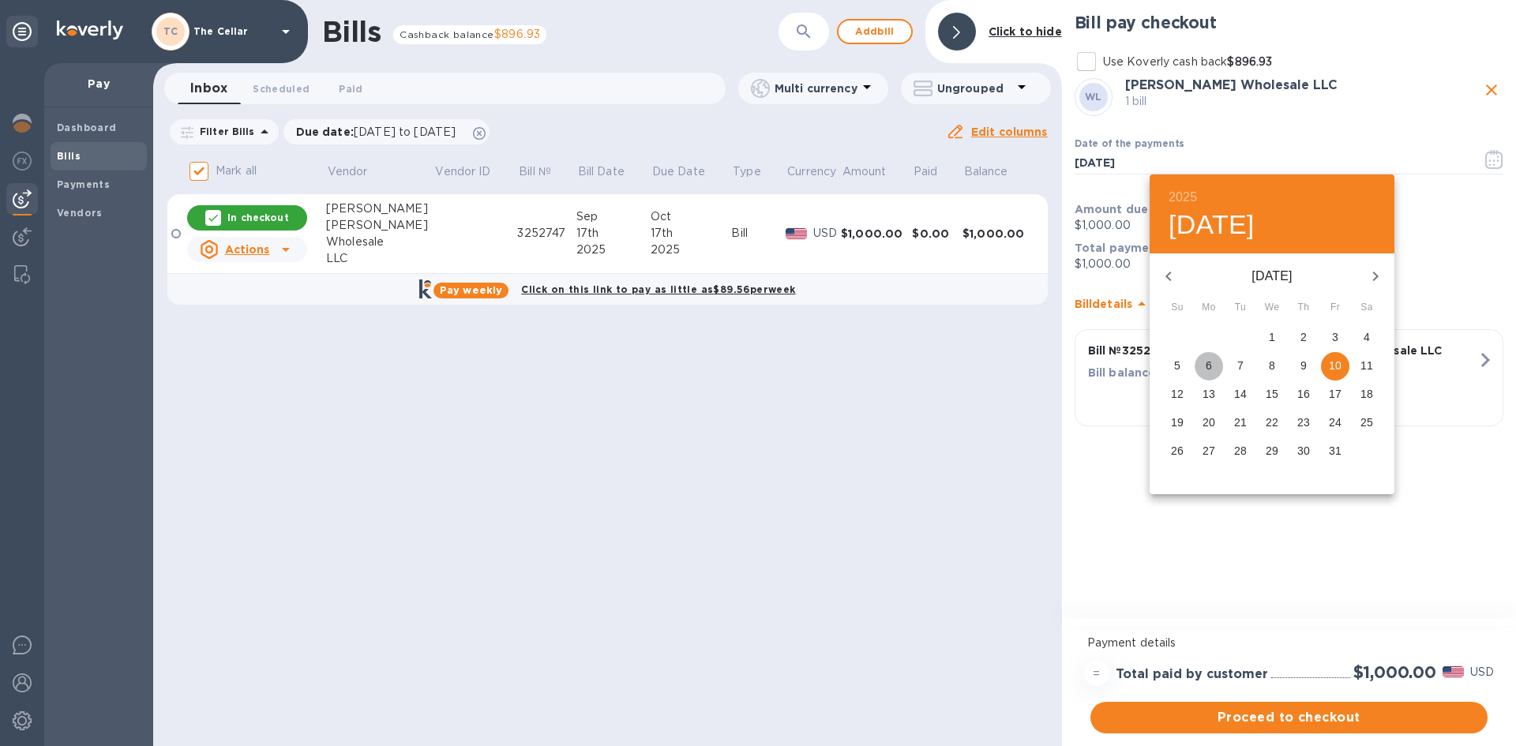
click at [1206, 364] on p "6" at bounding box center [1208, 366] width 6 height 16
type input "10/06/2025"
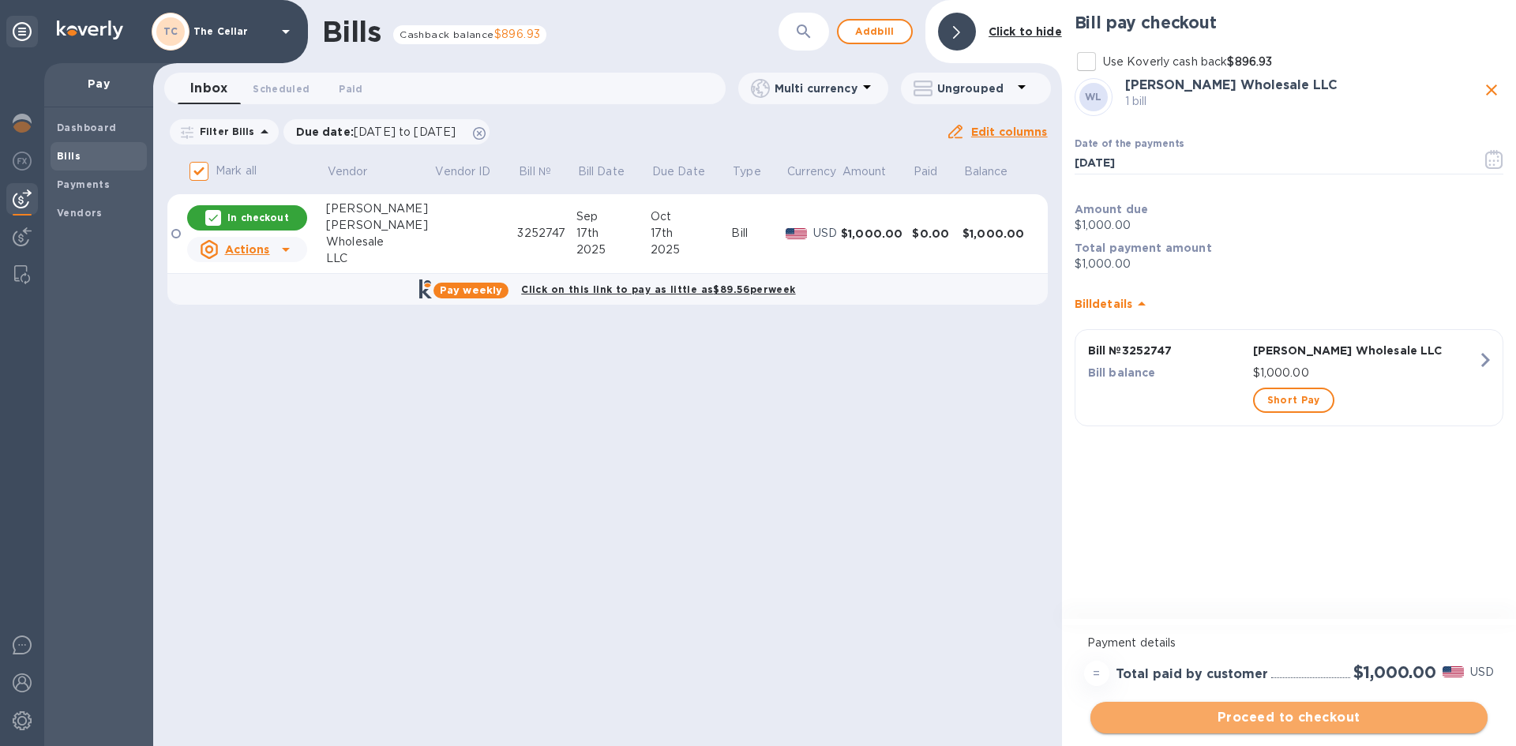
click at [1419, 713] on span "Proceed to checkout" at bounding box center [1289, 717] width 372 height 19
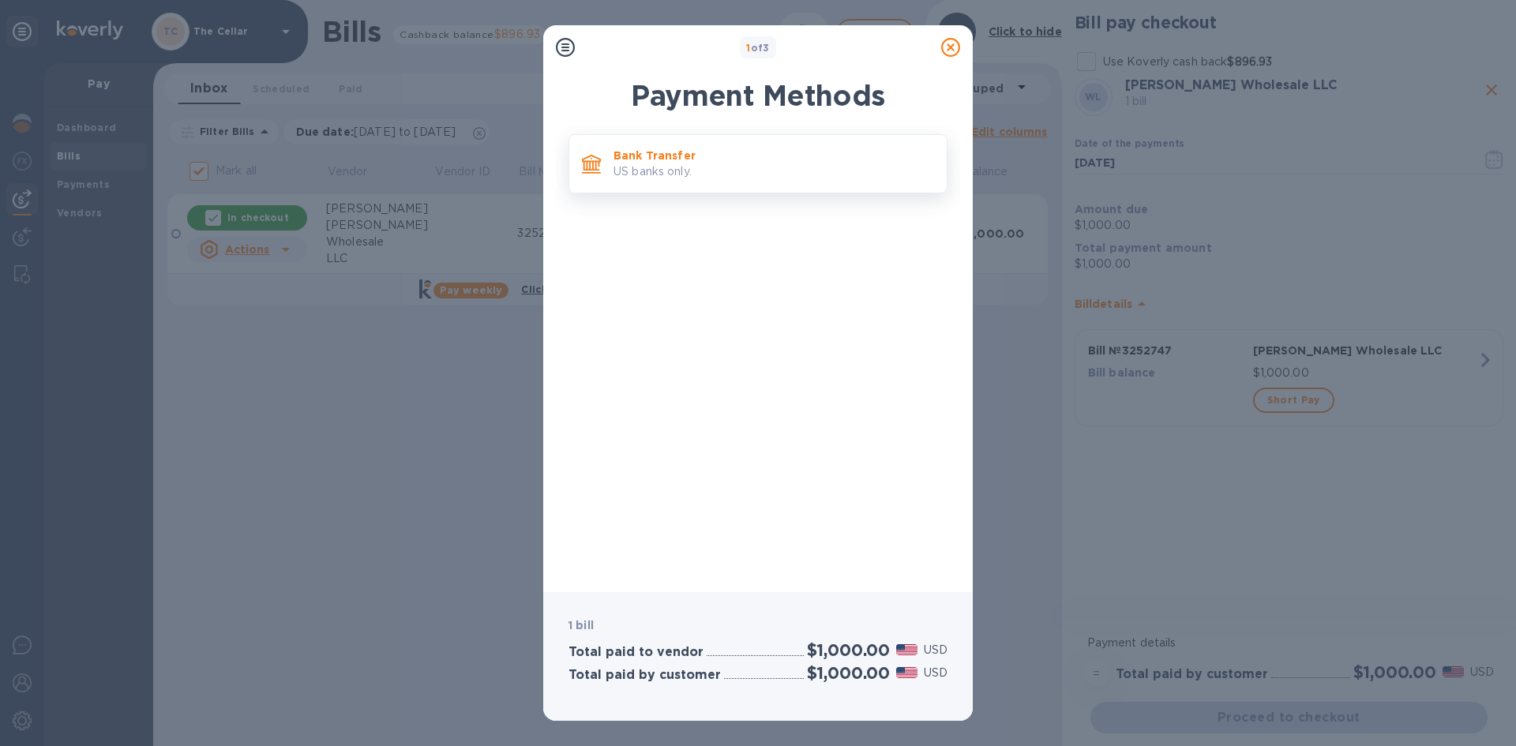
click at [853, 163] on p "US banks only." at bounding box center [773, 171] width 321 height 17
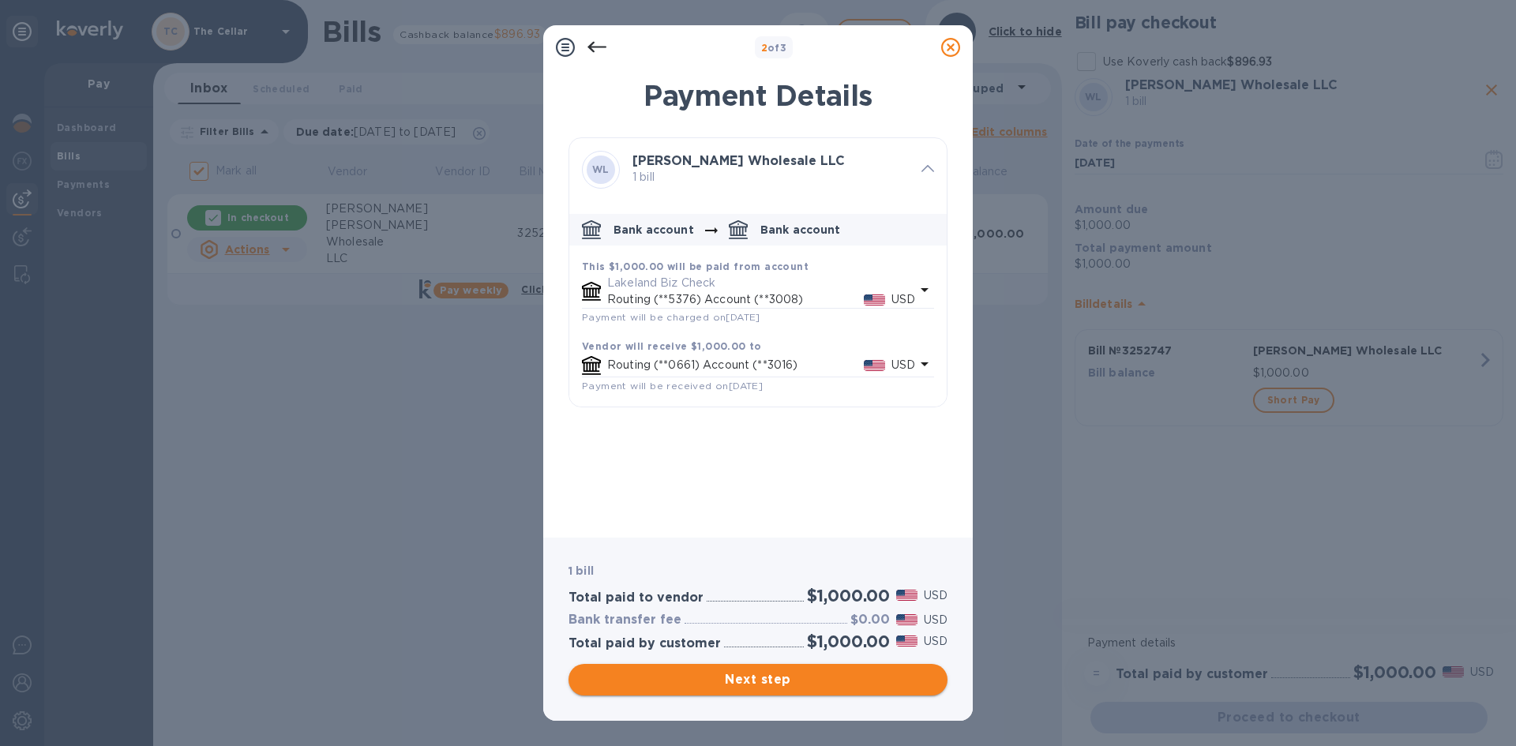
click at [849, 677] on span "Next step" at bounding box center [758, 679] width 354 height 19
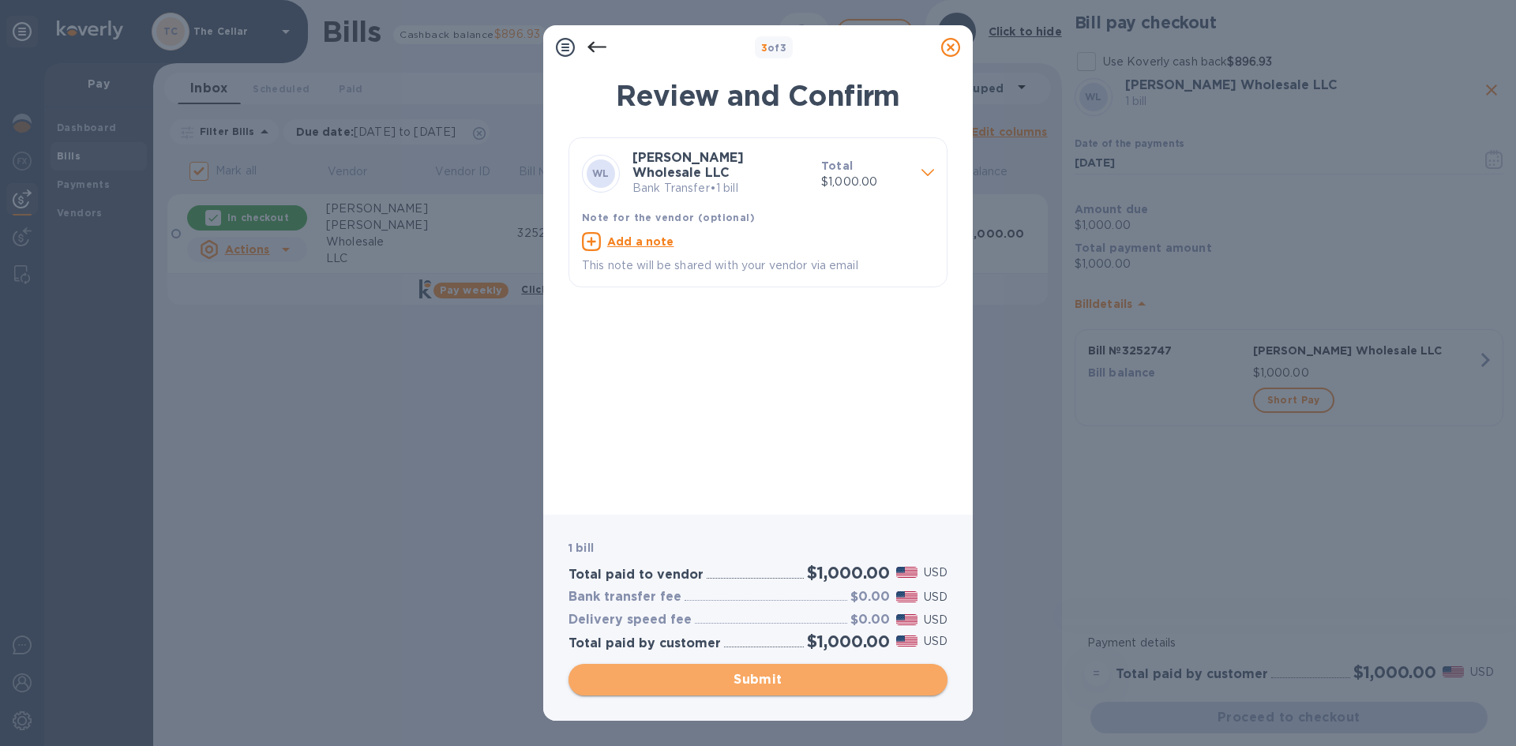
click at [840, 681] on span "Submit" at bounding box center [758, 679] width 354 height 19
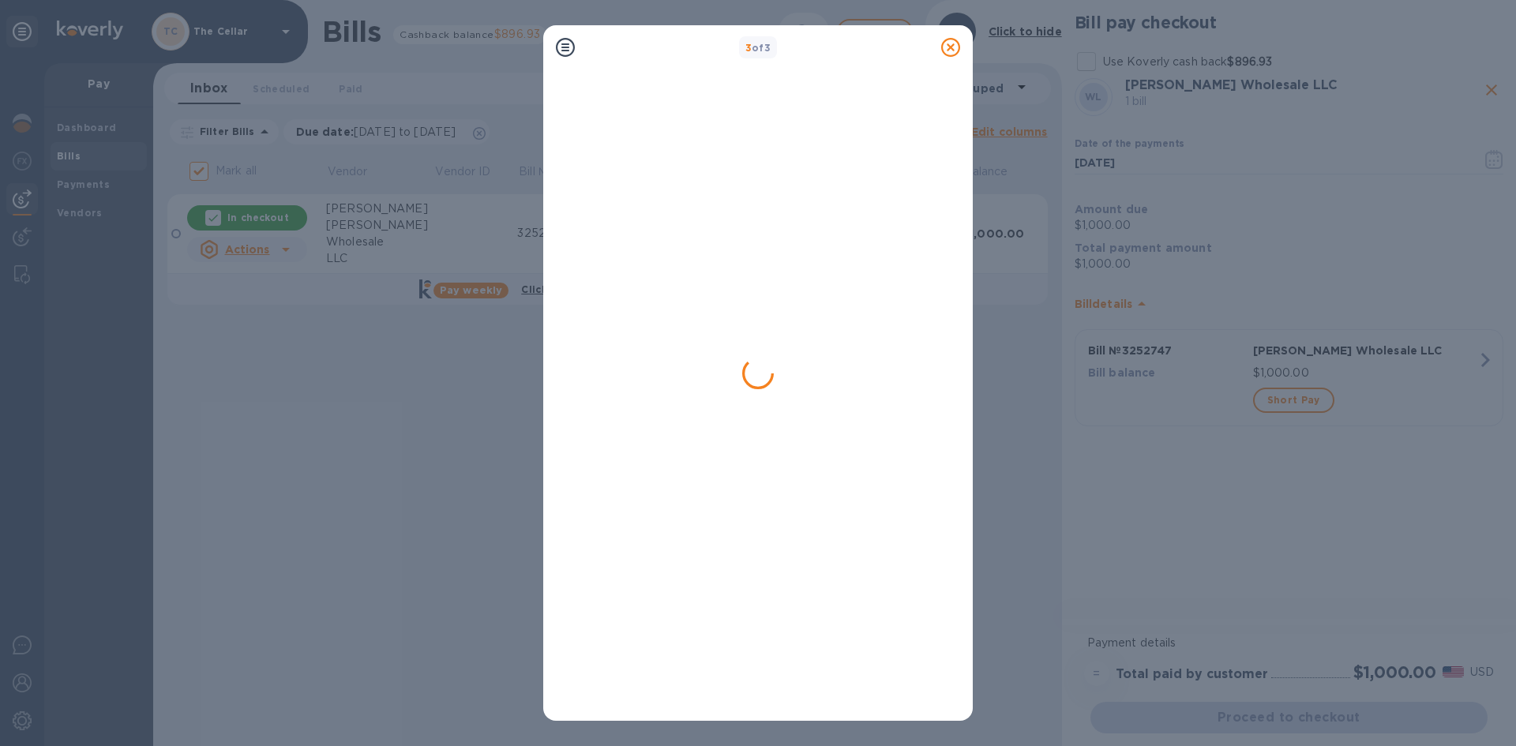
checkbox input "false"
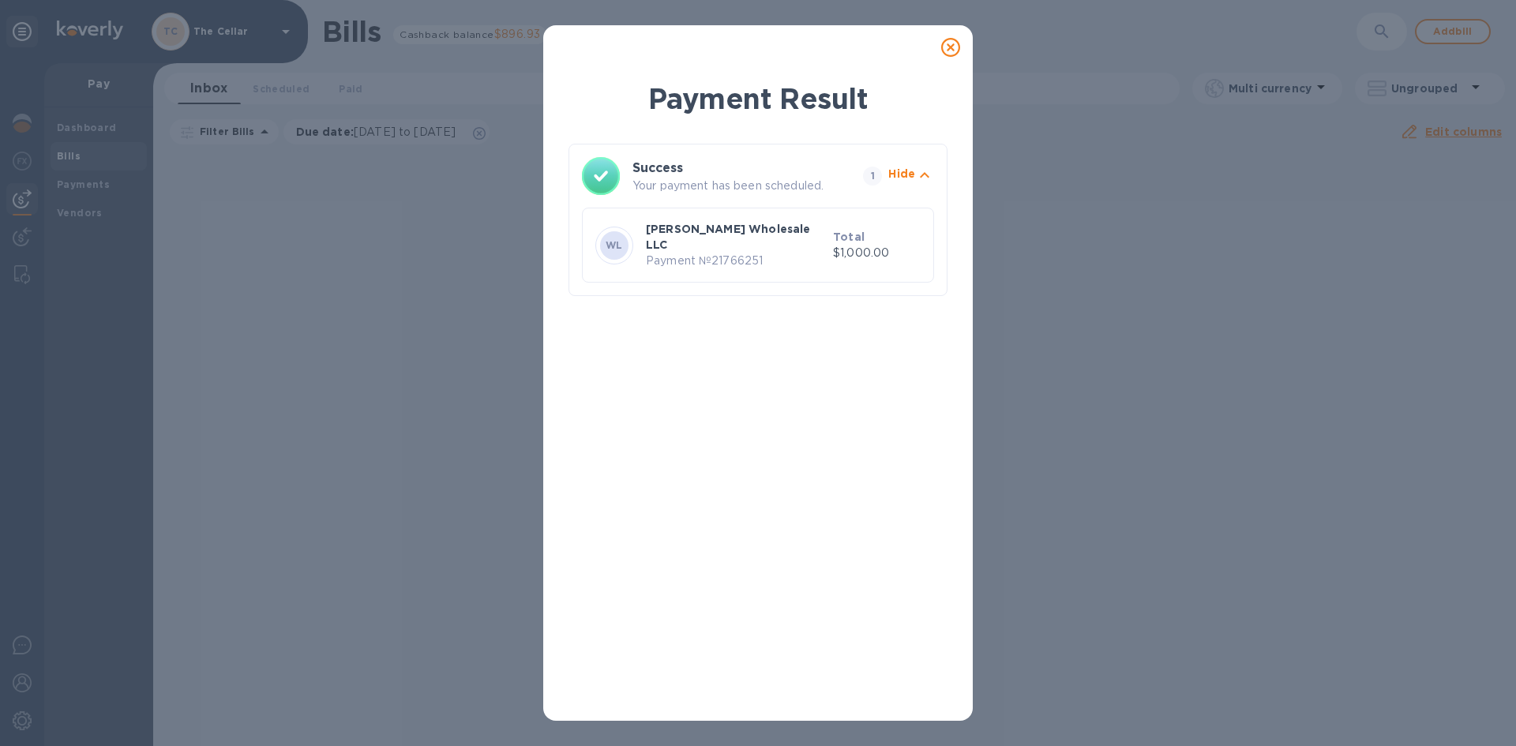
click at [951, 48] on icon at bounding box center [950, 47] width 19 height 19
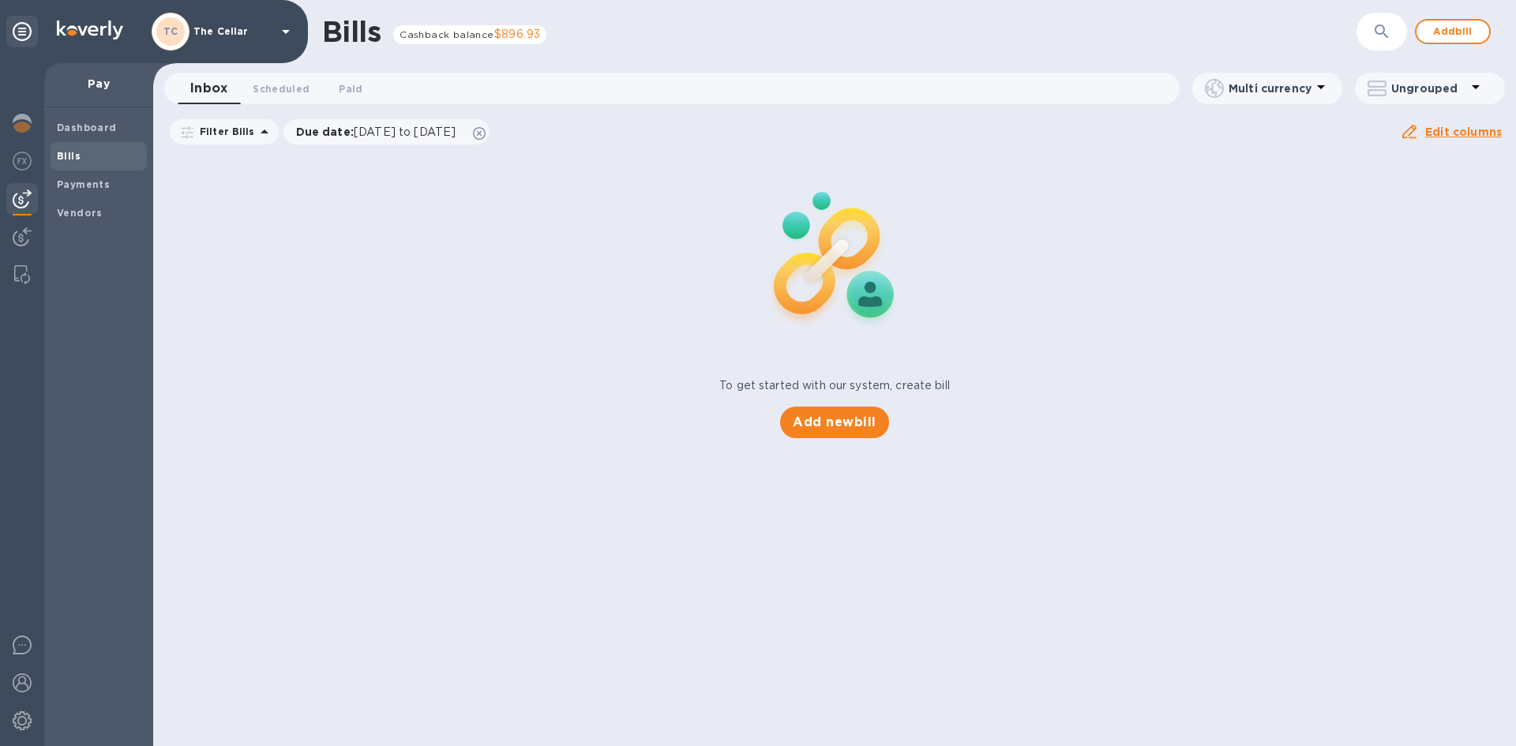
click at [628, 16] on div "Bills Cashback balance $896.93" at bounding box center [839, 31] width 1034 height 33
